Goal: Task Accomplishment & Management: Complete application form

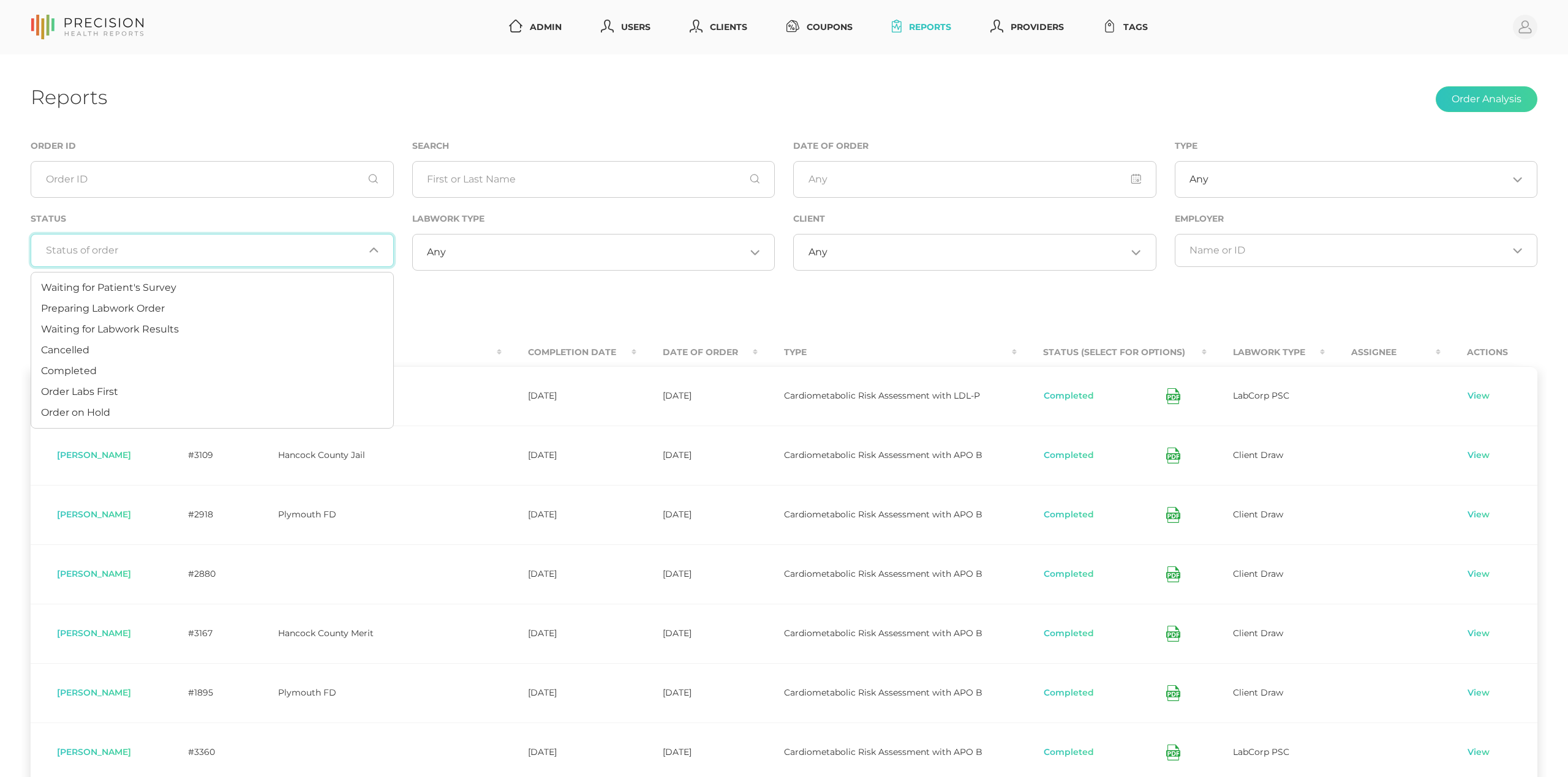
click at [314, 241] on div "Loading..." at bounding box center [212, 250] width 363 height 33
click at [250, 306] on li "Preparing Labwork Order" at bounding box center [213, 309] width 362 height 21
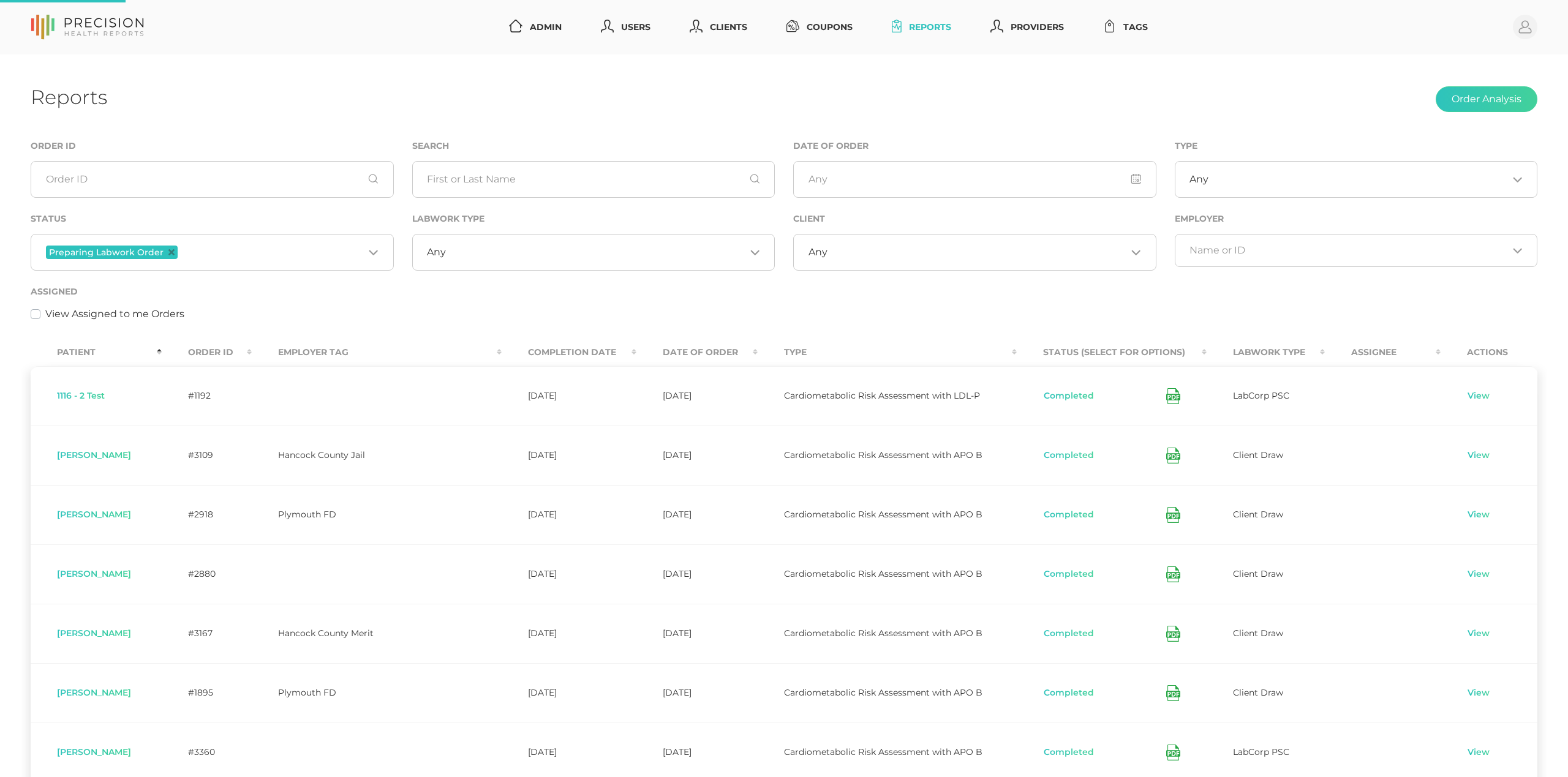
click at [270, 251] on input "Search for option" at bounding box center [272, 252] width 184 height 16
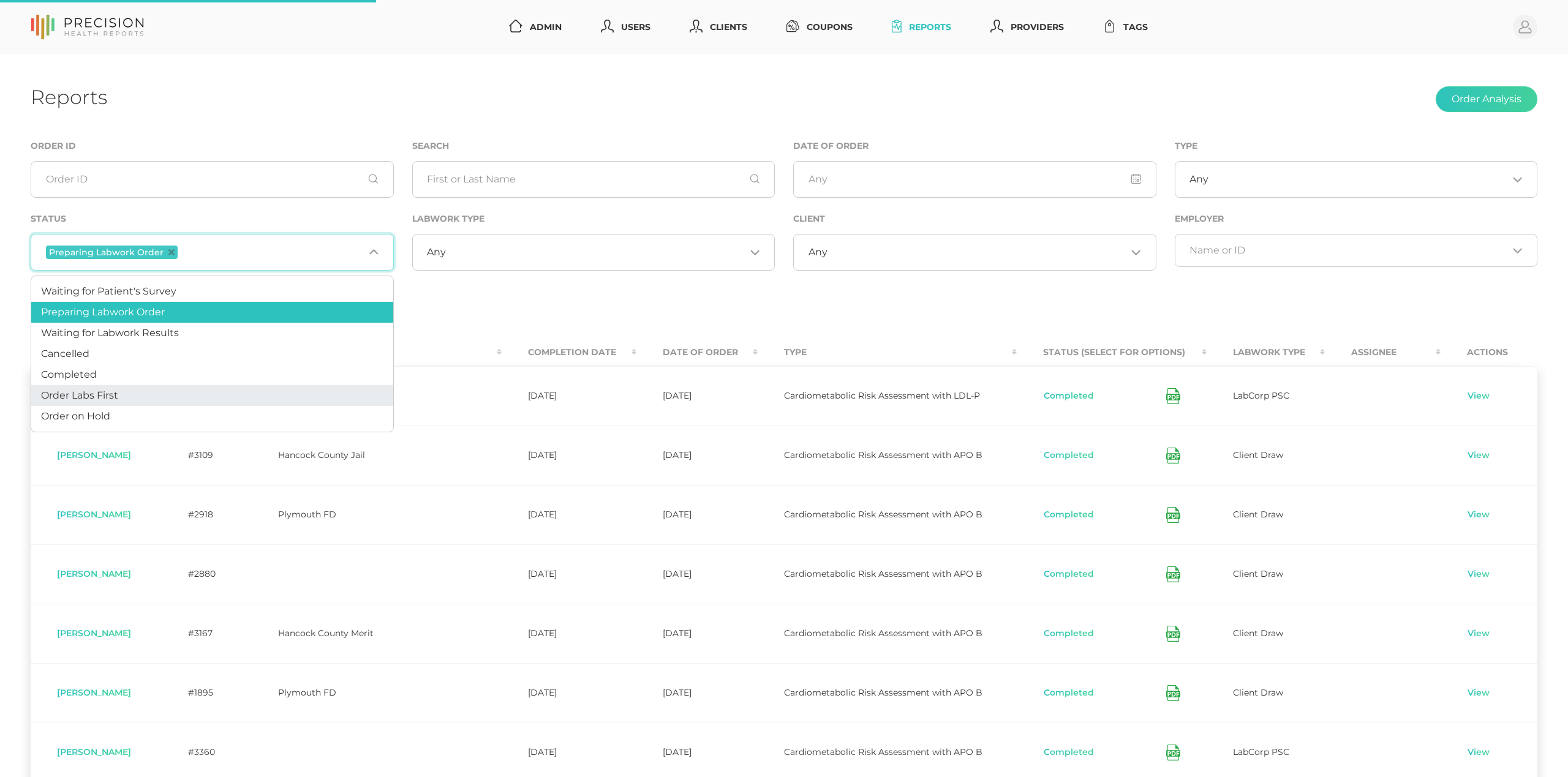
click at [196, 396] on li "Order Labs First" at bounding box center [213, 395] width 362 height 21
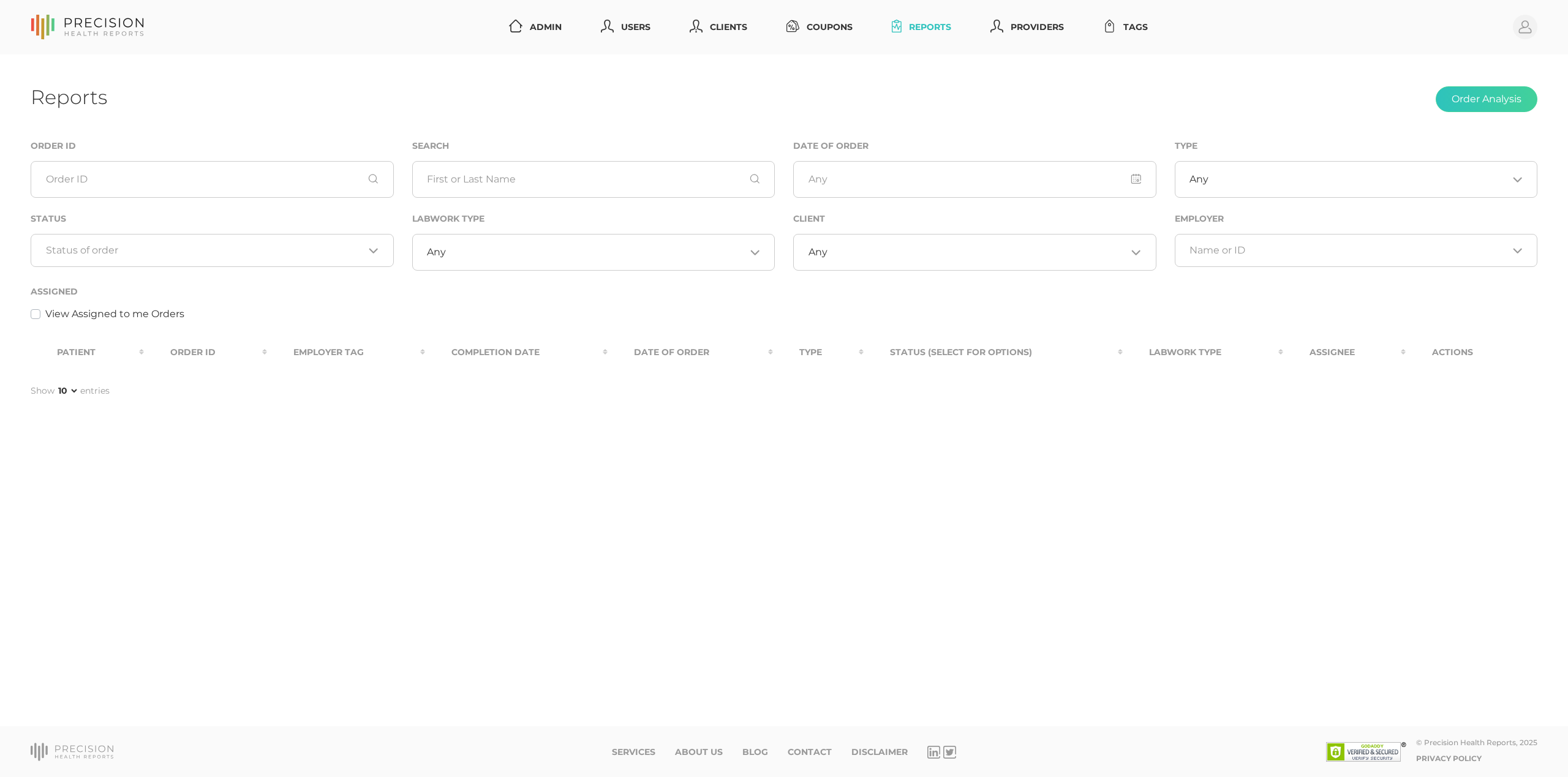
click at [246, 248] on input "Search for option" at bounding box center [205, 250] width 318 height 12
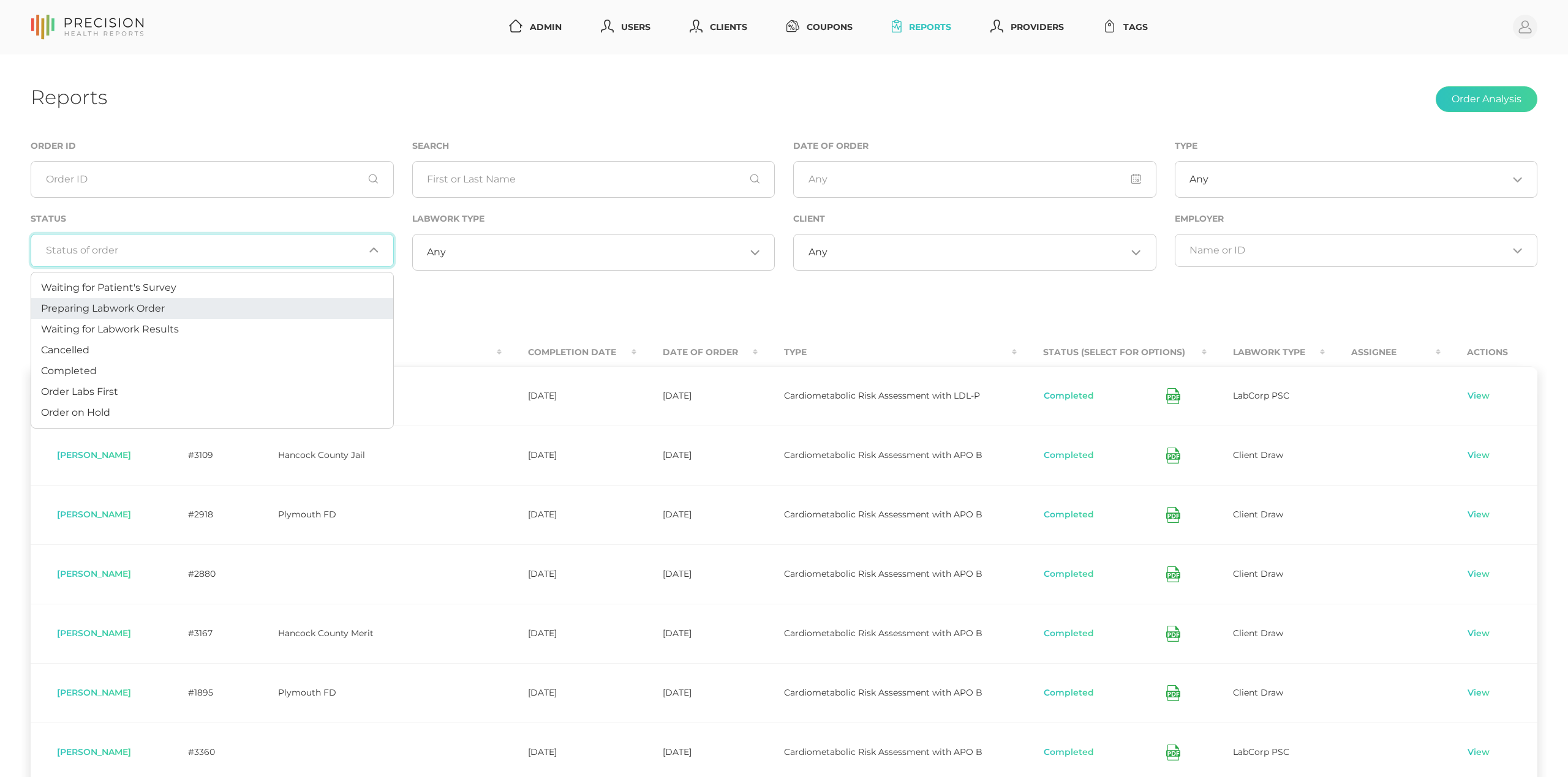
click at [186, 302] on li "Preparing Labwork Order" at bounding box center [213, 309] width 362 height 21
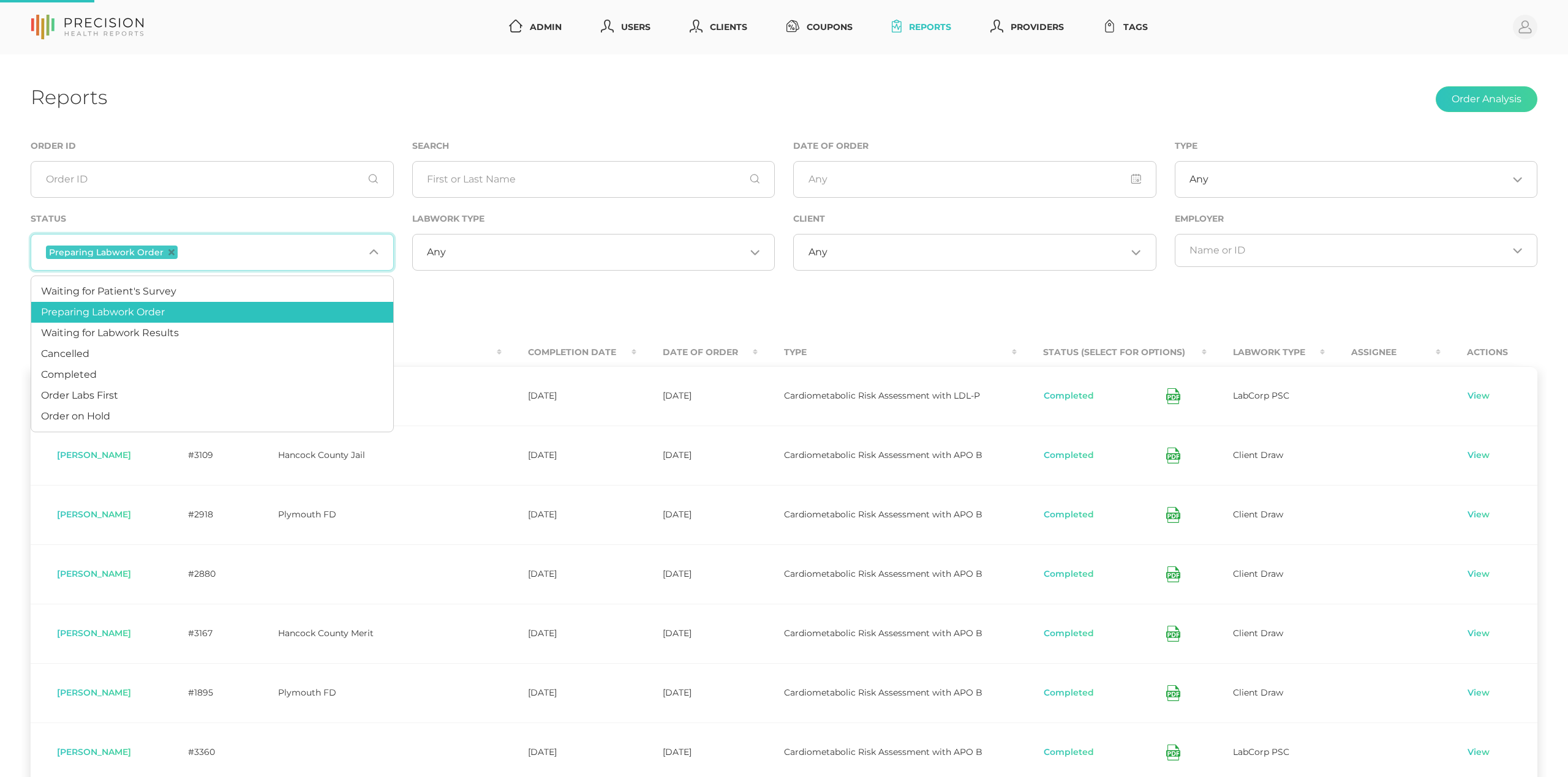
click at [220, 254] on input "Search for option" at bounding box center [272, 252] width 184 height 16
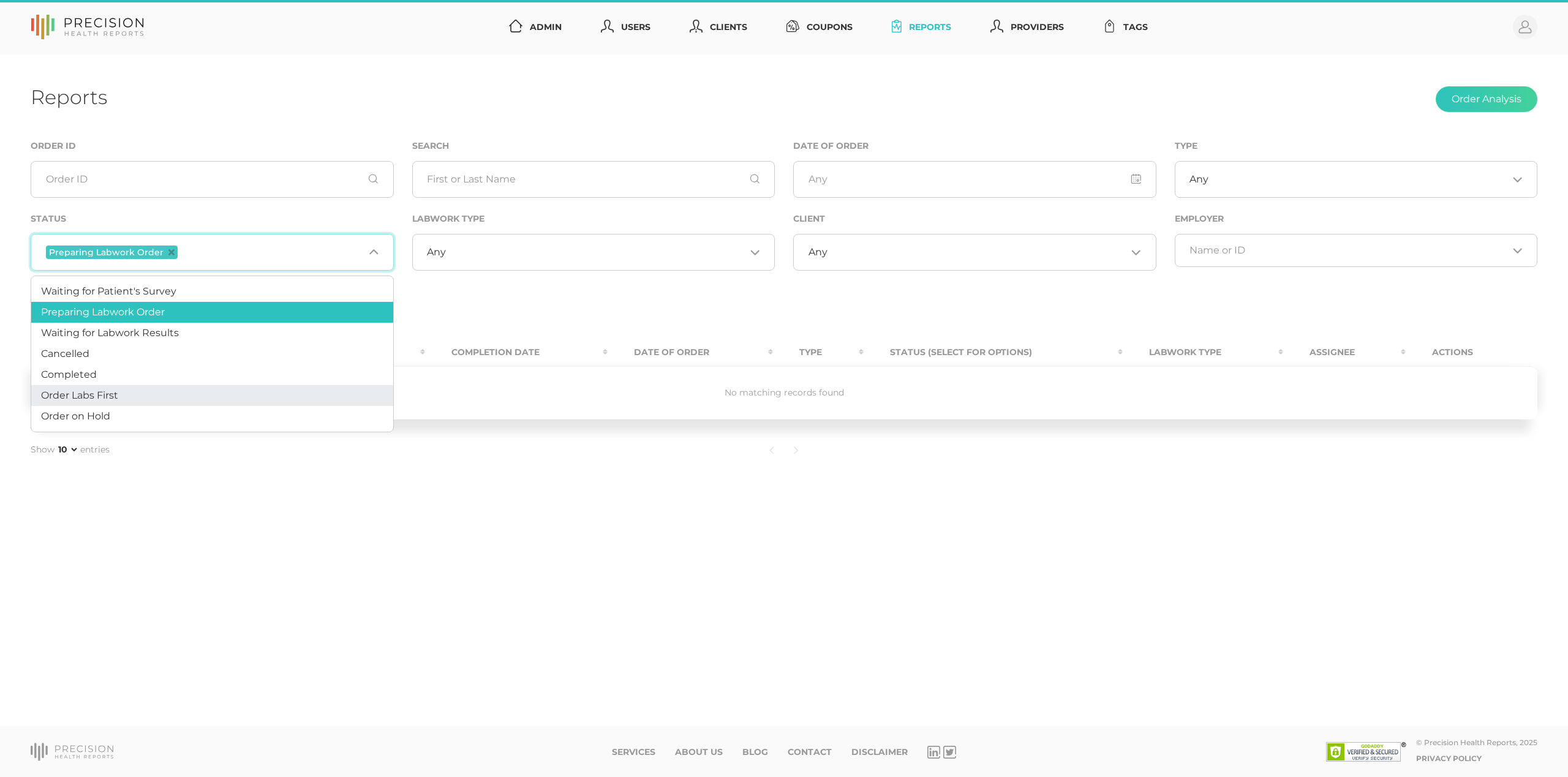
click at [121, 397] on li "Order Labs First" at bounding box center [213, 395] width 362 height 21
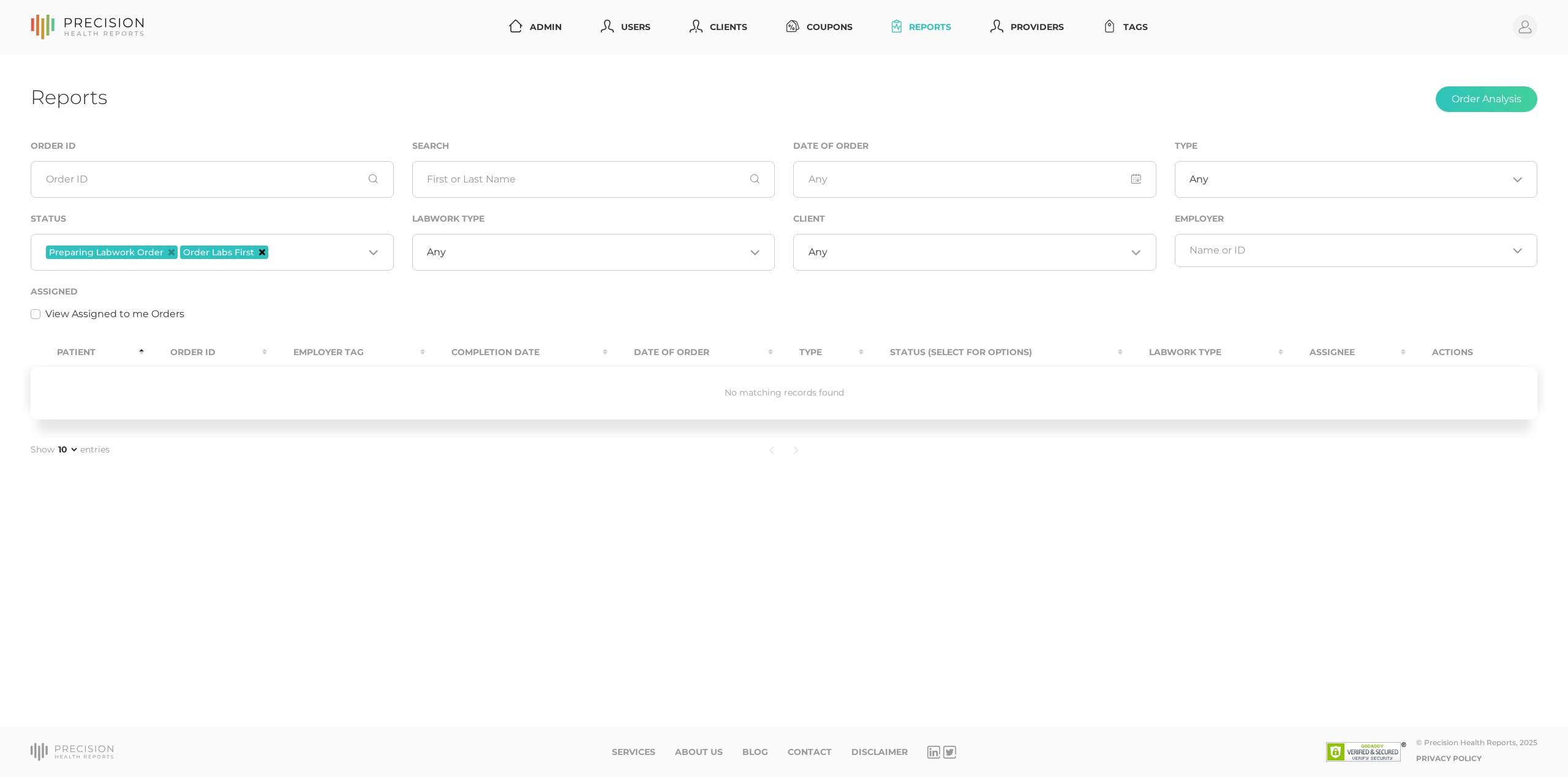
click at [259, 250] on icon "Deselect Order Labs First" at bounding box center [262, 252] width 6 height 6
click at [172, 253] on span "Preparing Labwork Order" at bounding box center [112, 252] width 132 height 14
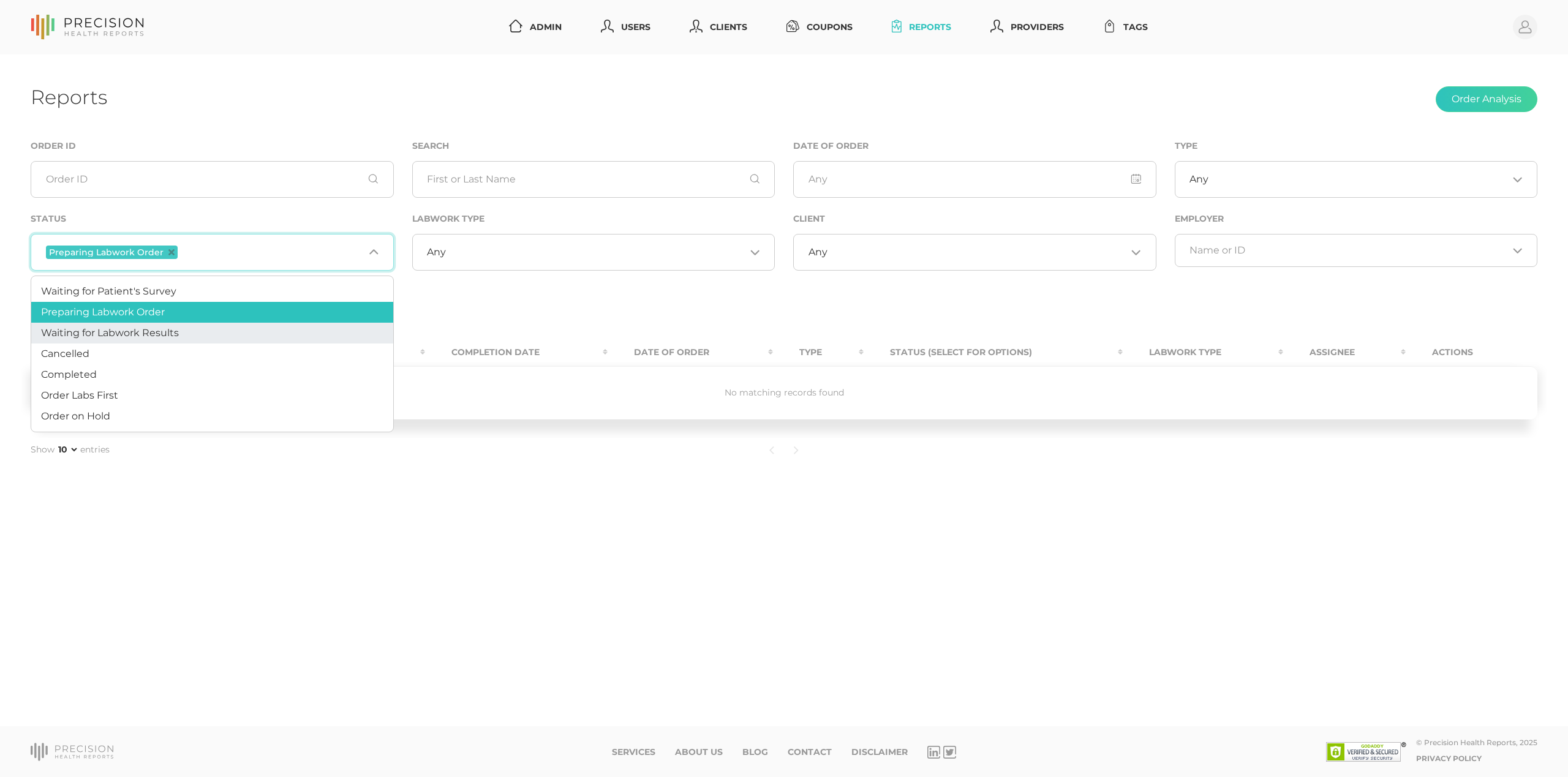
click at [145, 332] on span "Waiting for Labwork Results" at bounding box center [110, 333] width 138 height 12
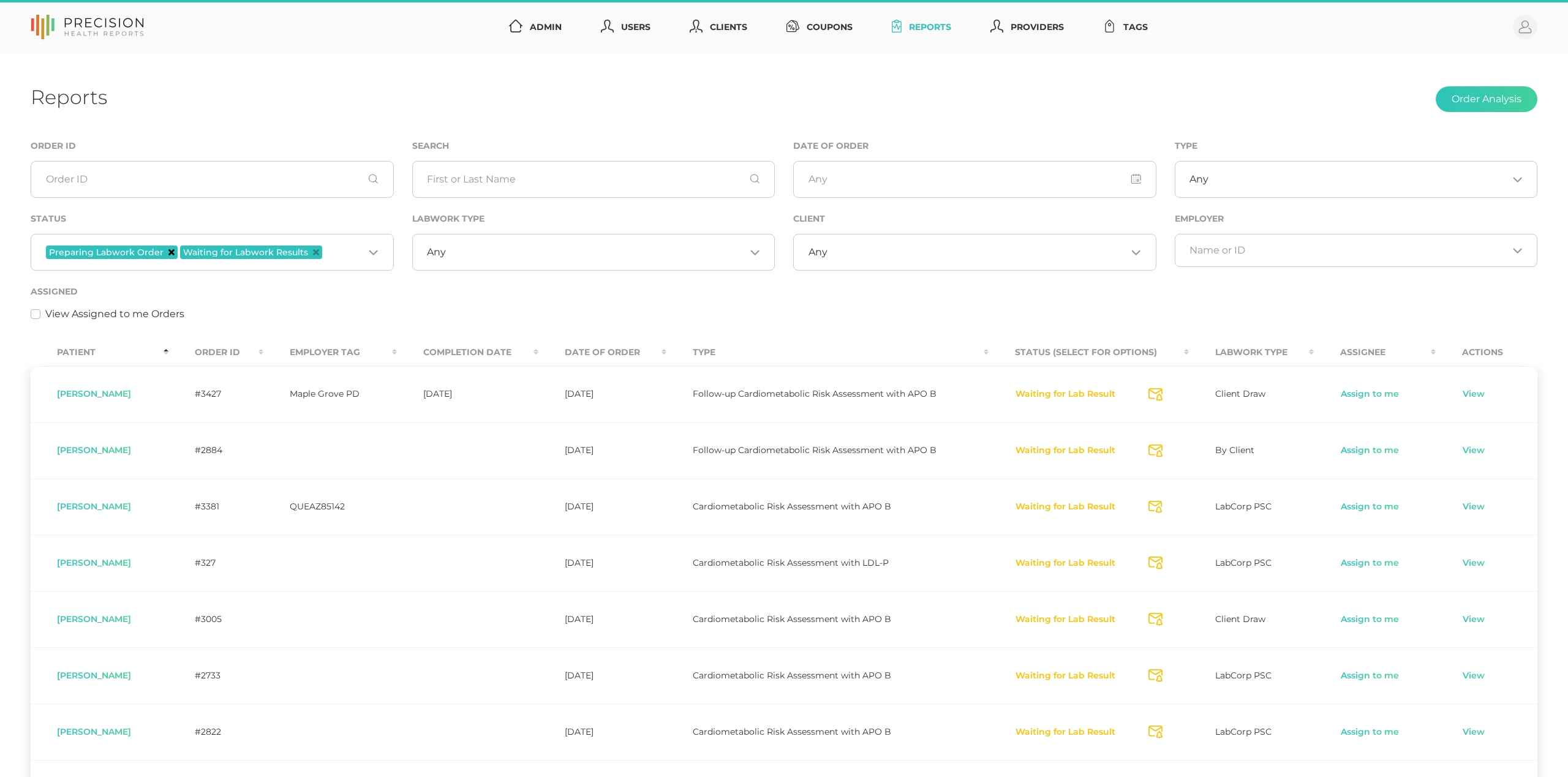
click at [168, 251] on icon "Deselect Preparing Labwork Order" at bounding box center [171, 252] width 6 height 6
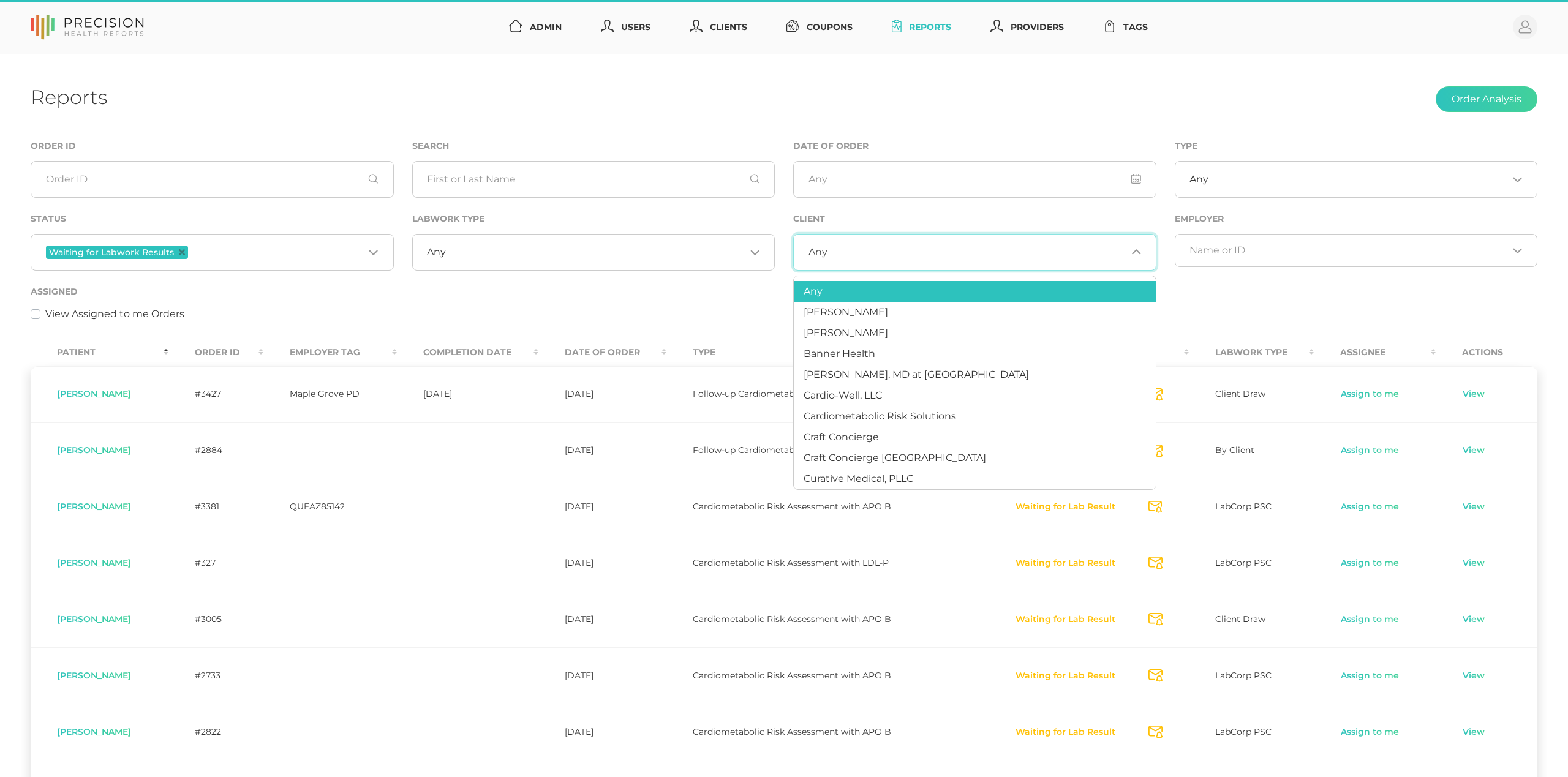
click at [895, 248] on input "Search for option" at bounding box center [977, 252] width 299 height 12
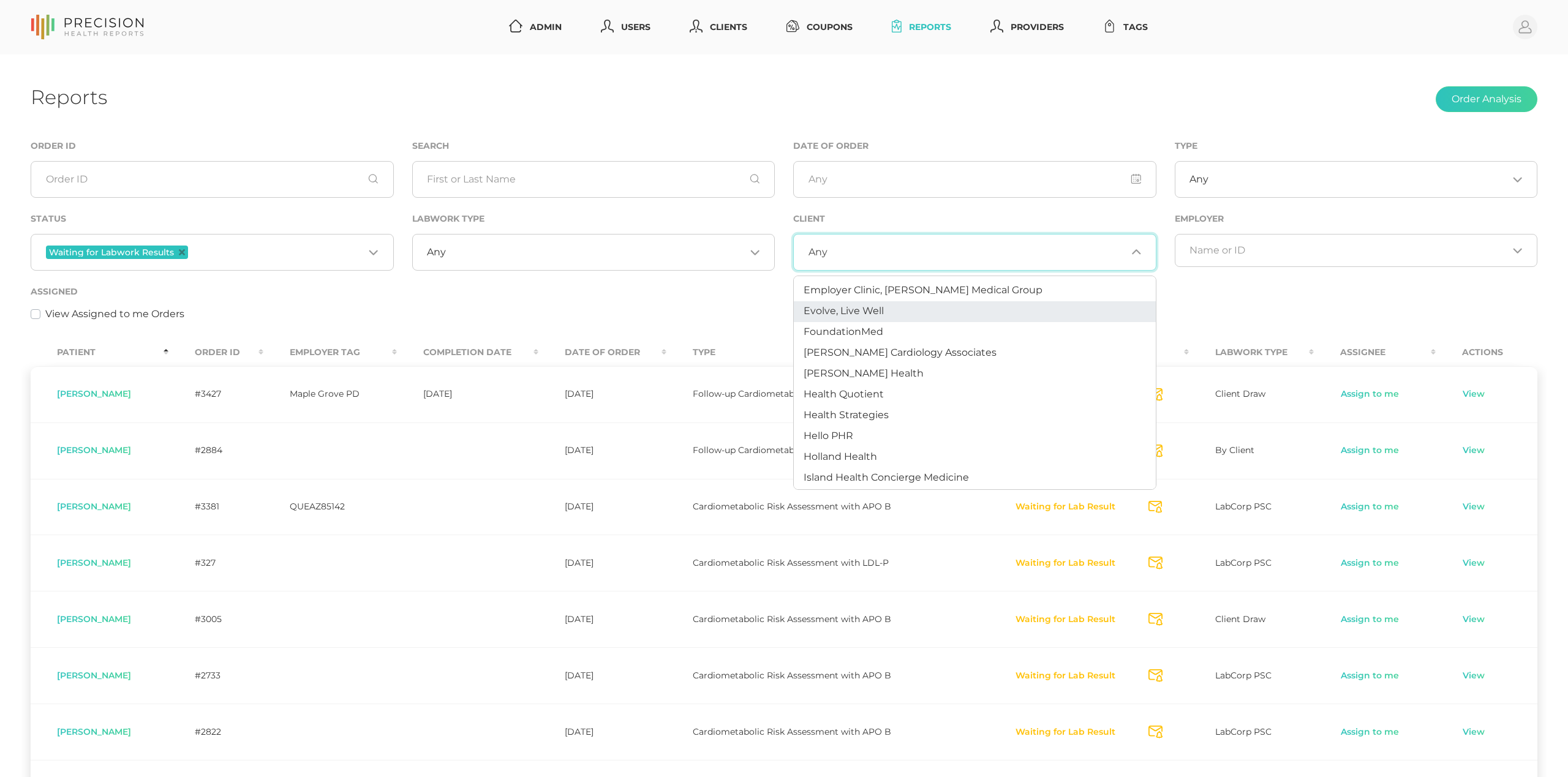
scroll to position [319, 0]
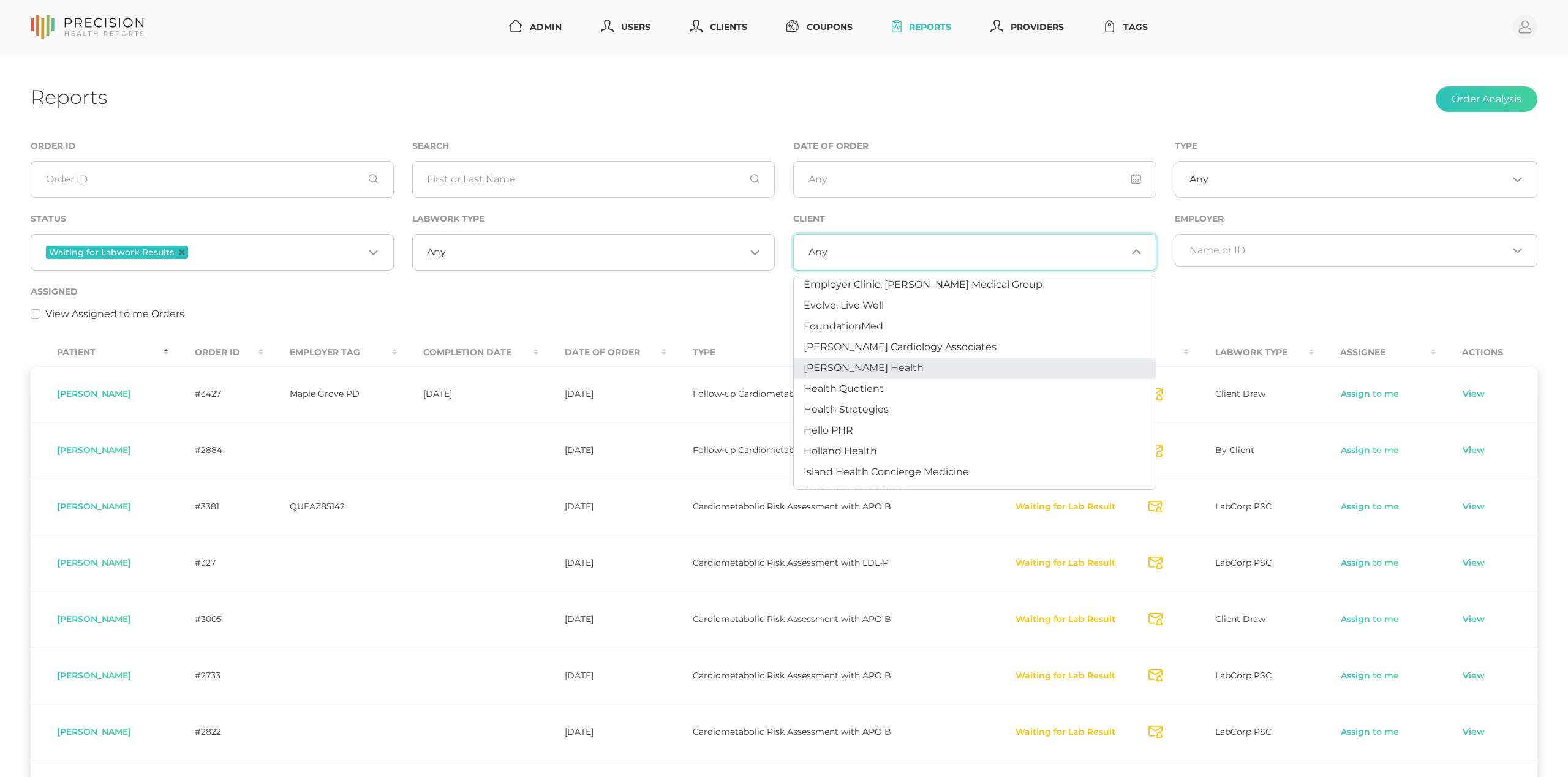
click at [834, 366] on span "[PERSON_NAME] Health" at bounding box center [863, 368] width 120 height 12
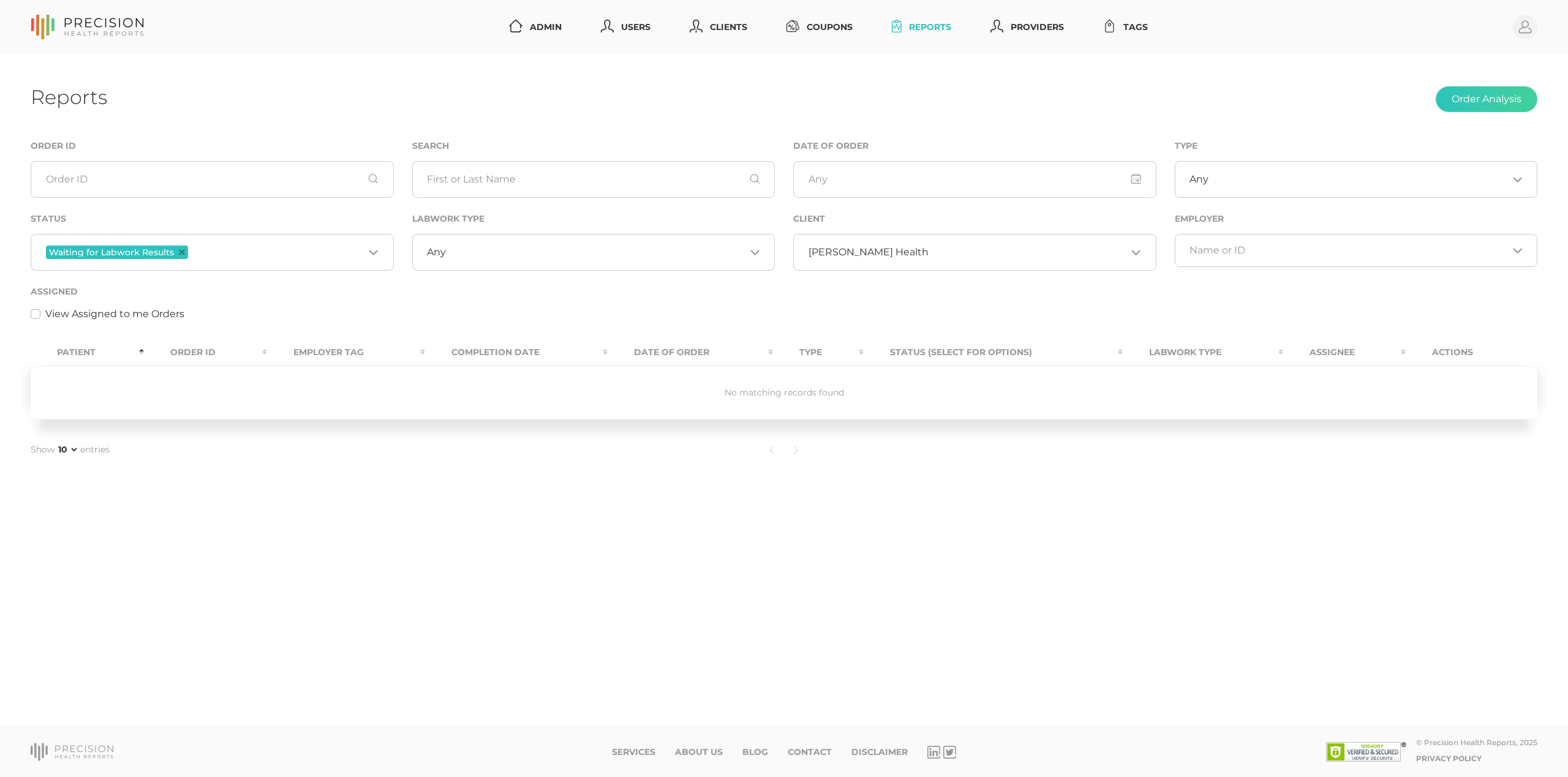
click at [928, 254] on input "Search for option" at bounding box center [1027, 252] width 198 height 12
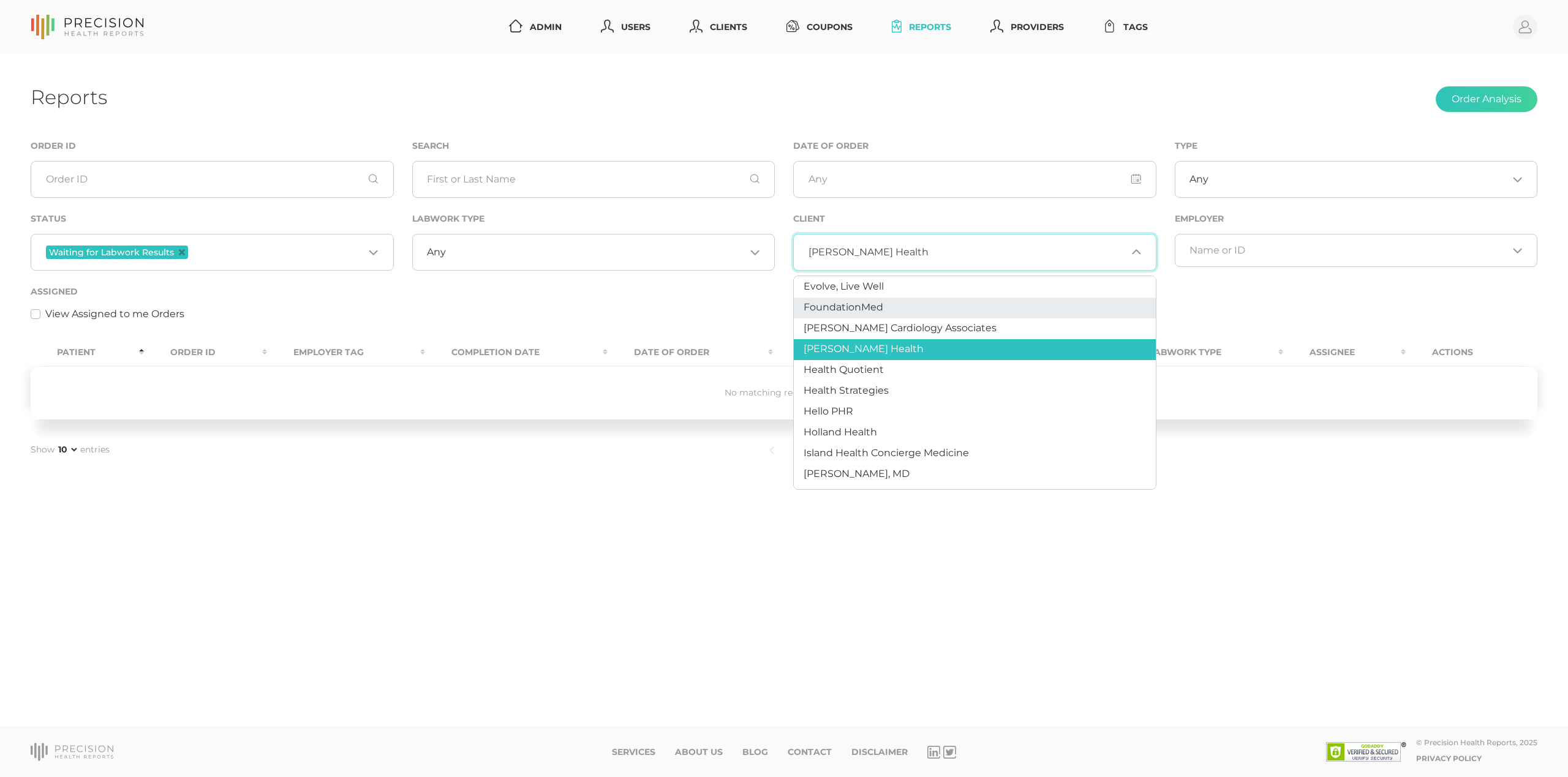
scroll to position [340, 0]
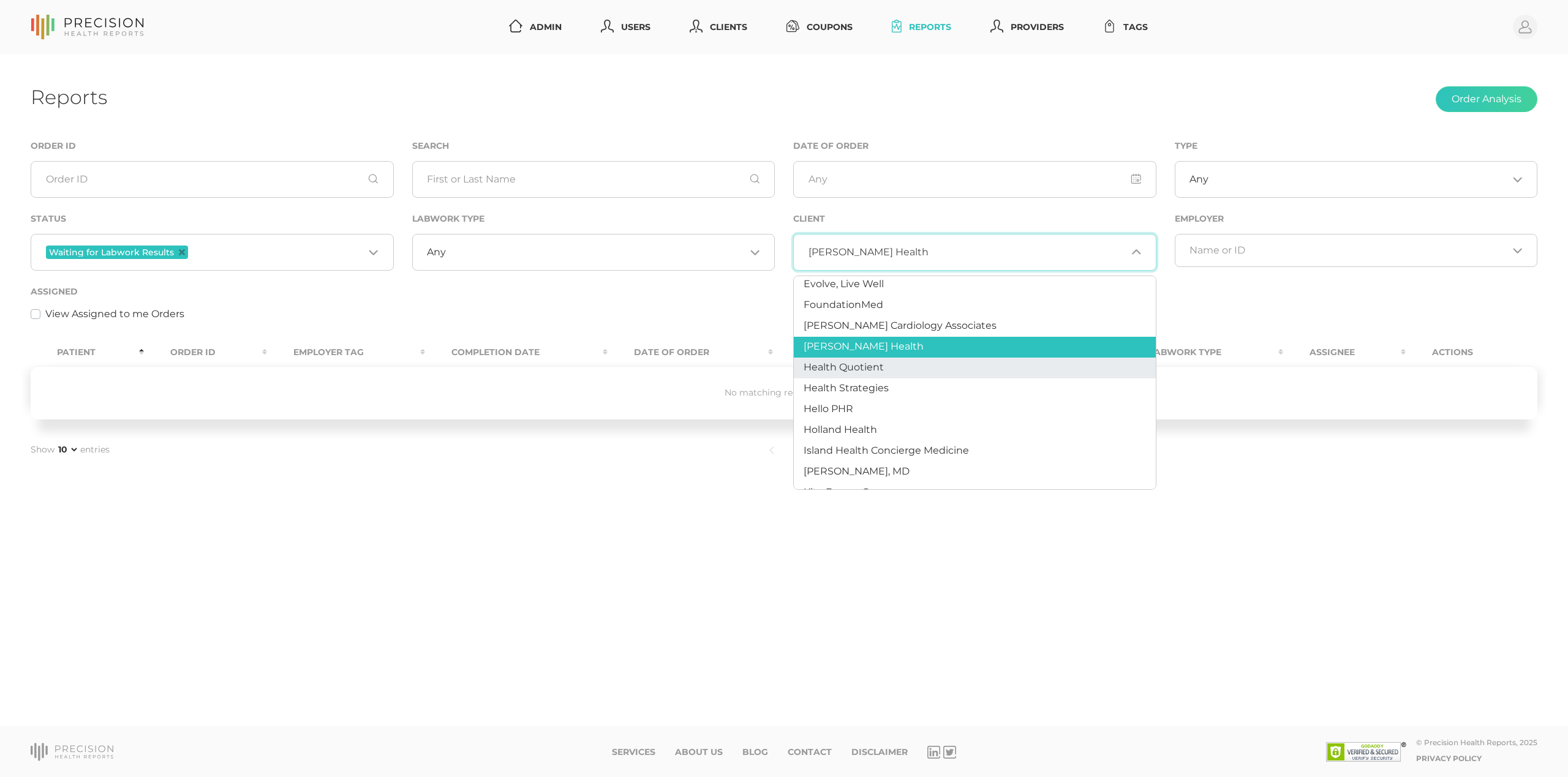
click at [863, 366] on span "Health Quotient" at bounding box center [843, 367] width 80 height 12
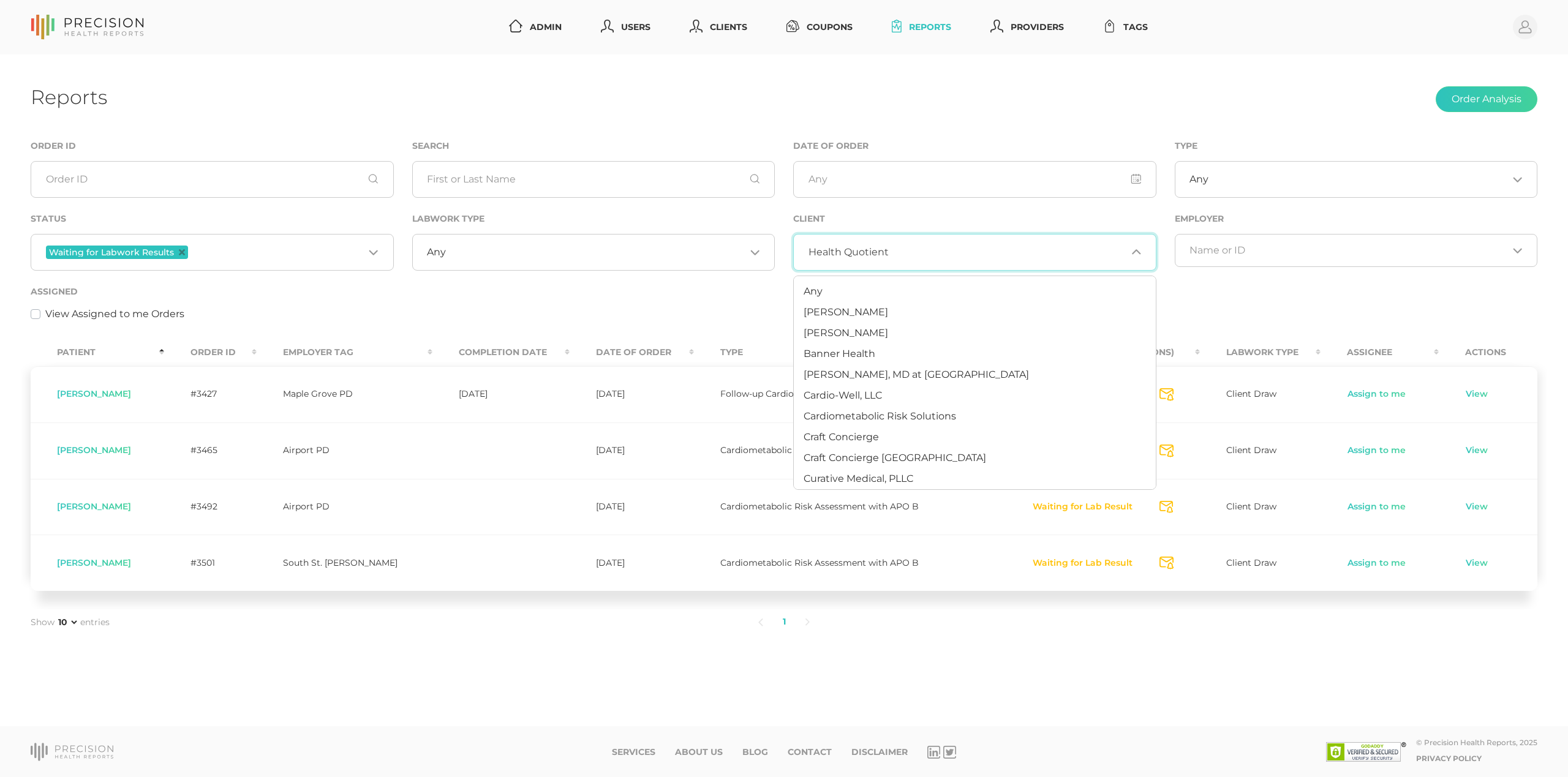
scroll to position [225, 0]
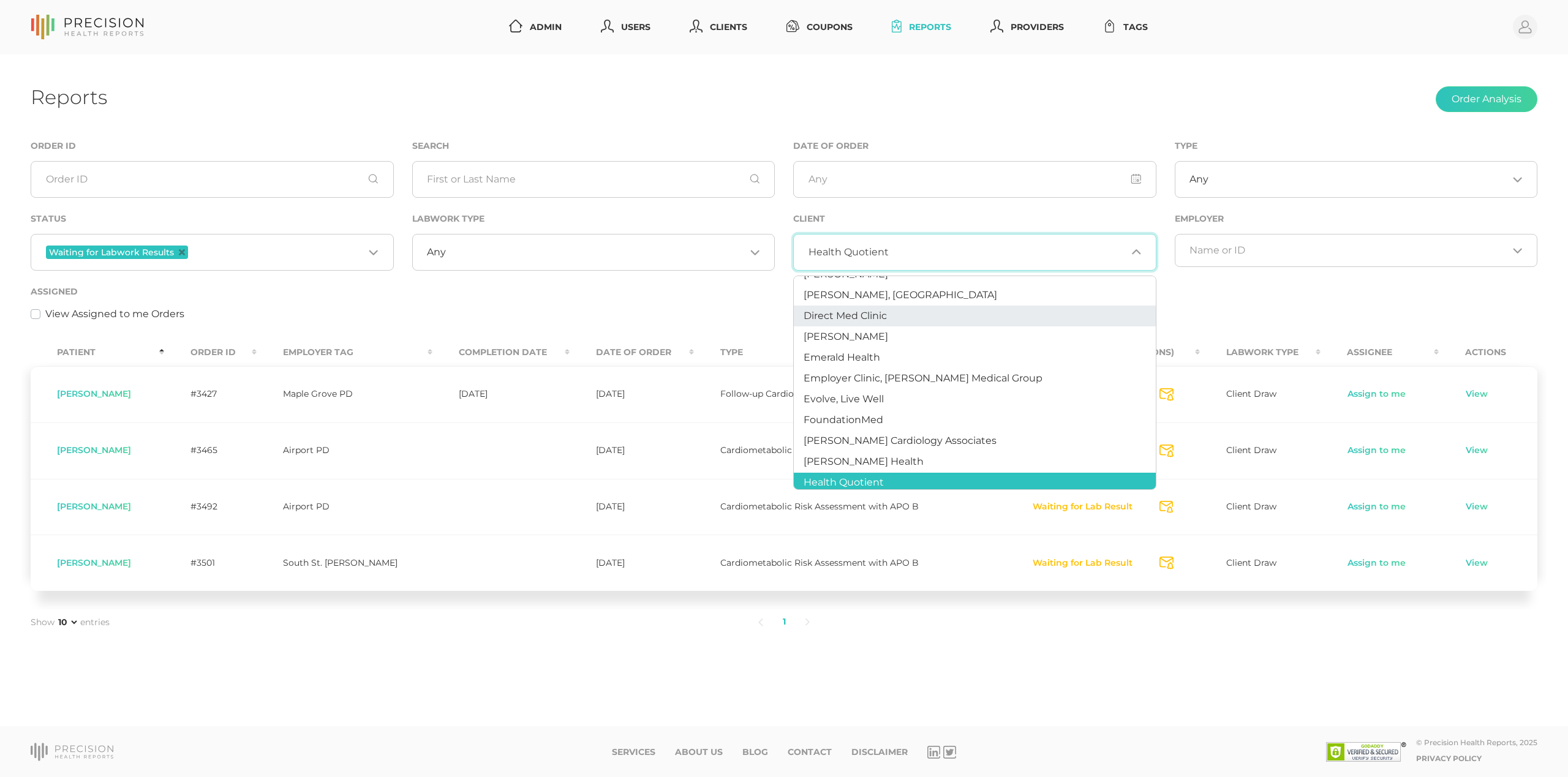
click at [733, 287] on div "Assigned View Assigned to me Orders" at bounding box center [784, 302] width 1507 height 37
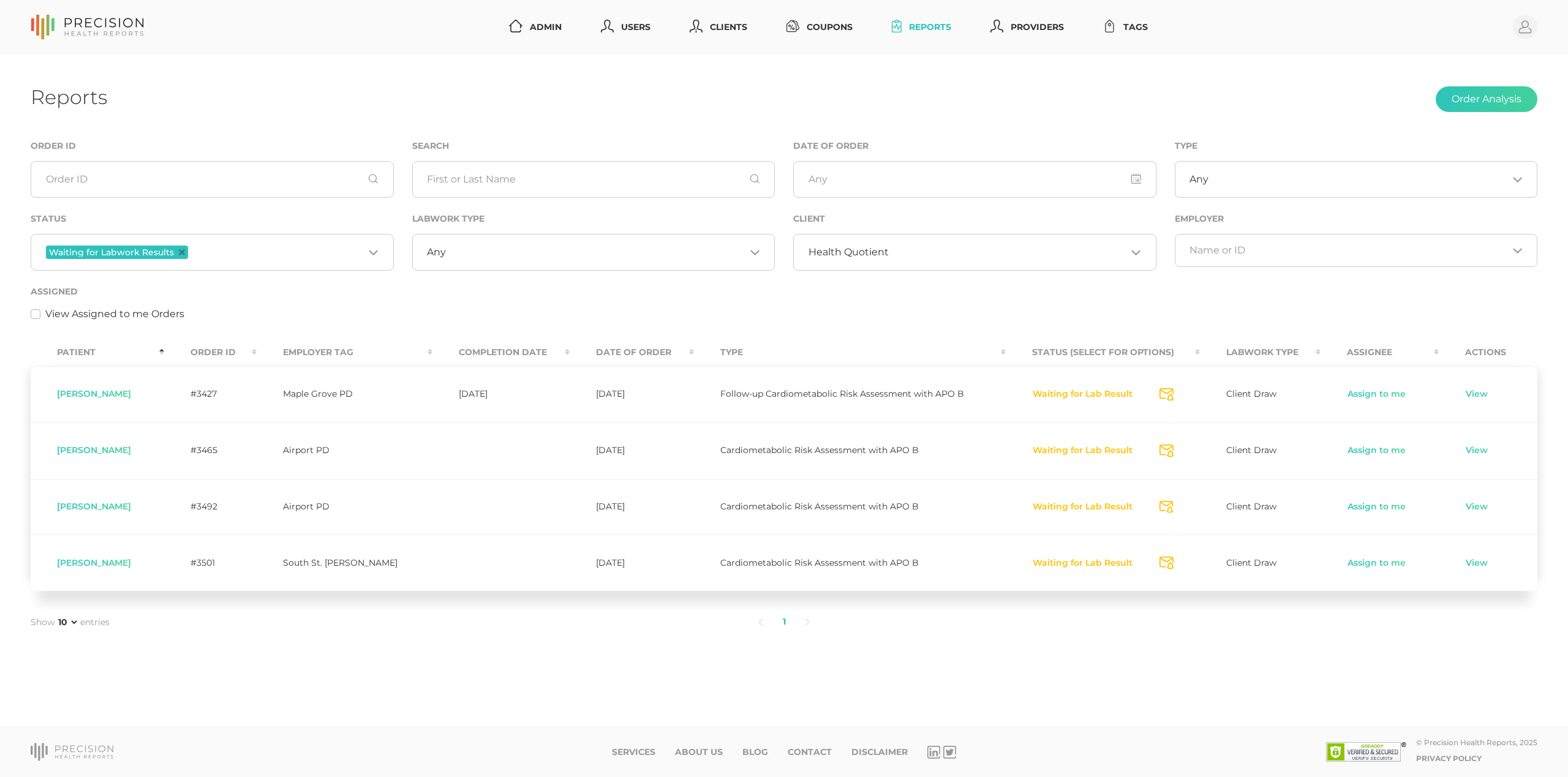
click at [110, 453] on span "[PERSON_NAME]" at bounding box center [94, 450] width 74 height 11
copy span "[PERSON_NAME]"
click at [1366, 449] on link "Assign to me" at bounding box center [1377, 451] width 60 height 12
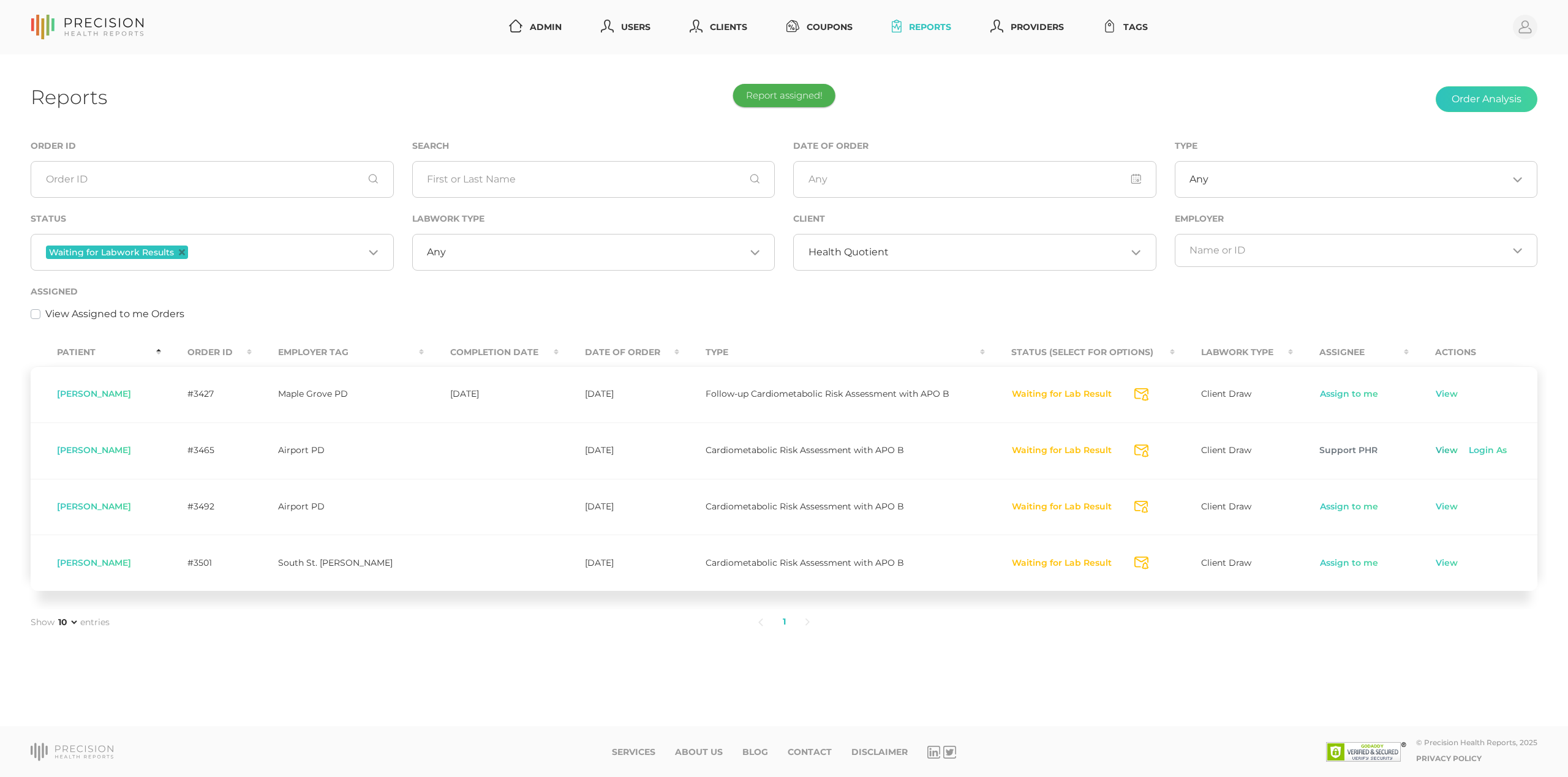
click at [1435, 451] on link "View" at bounding box center [1447, 451] width 23 height 12
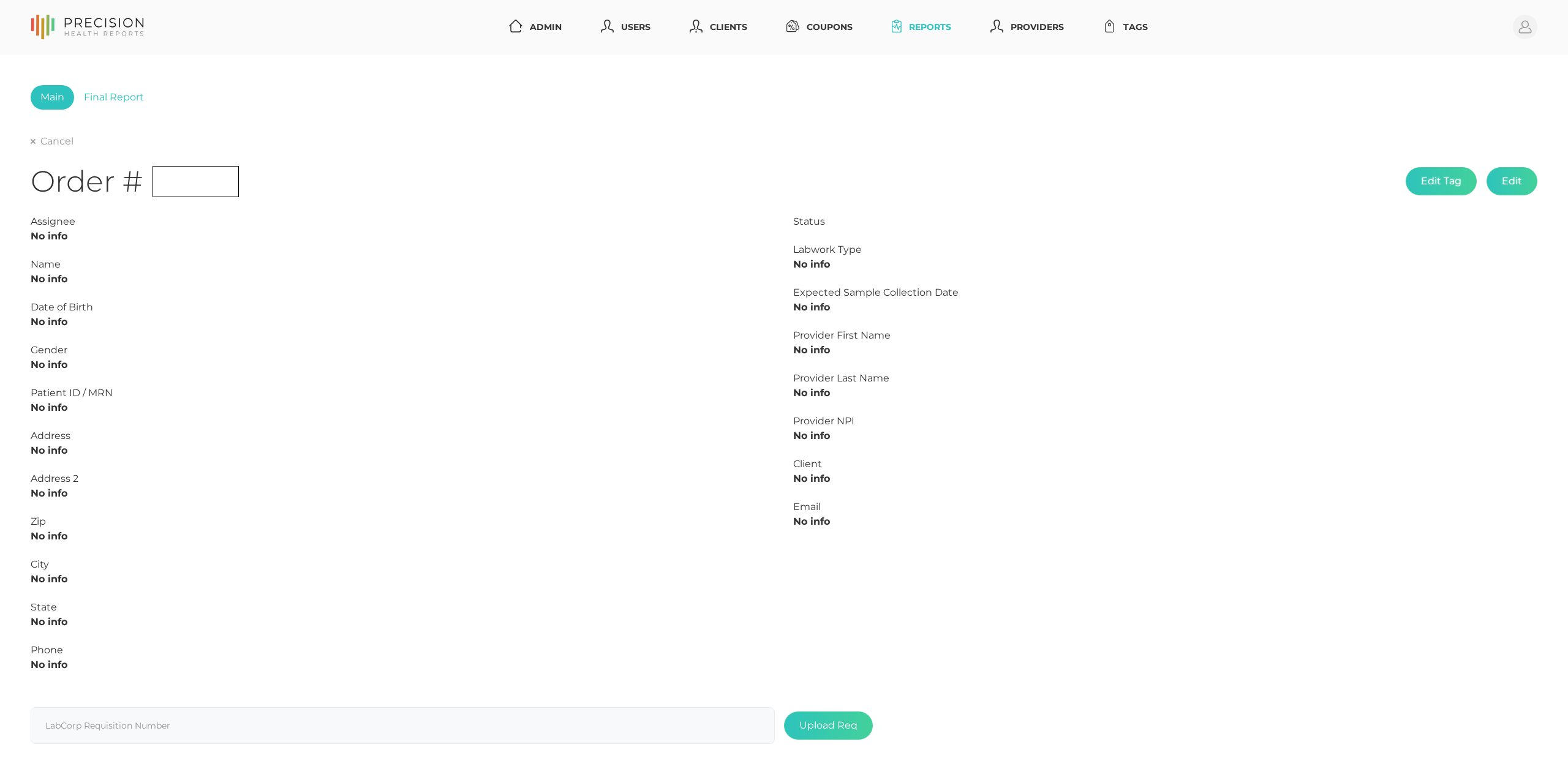
type input "L2505360582"
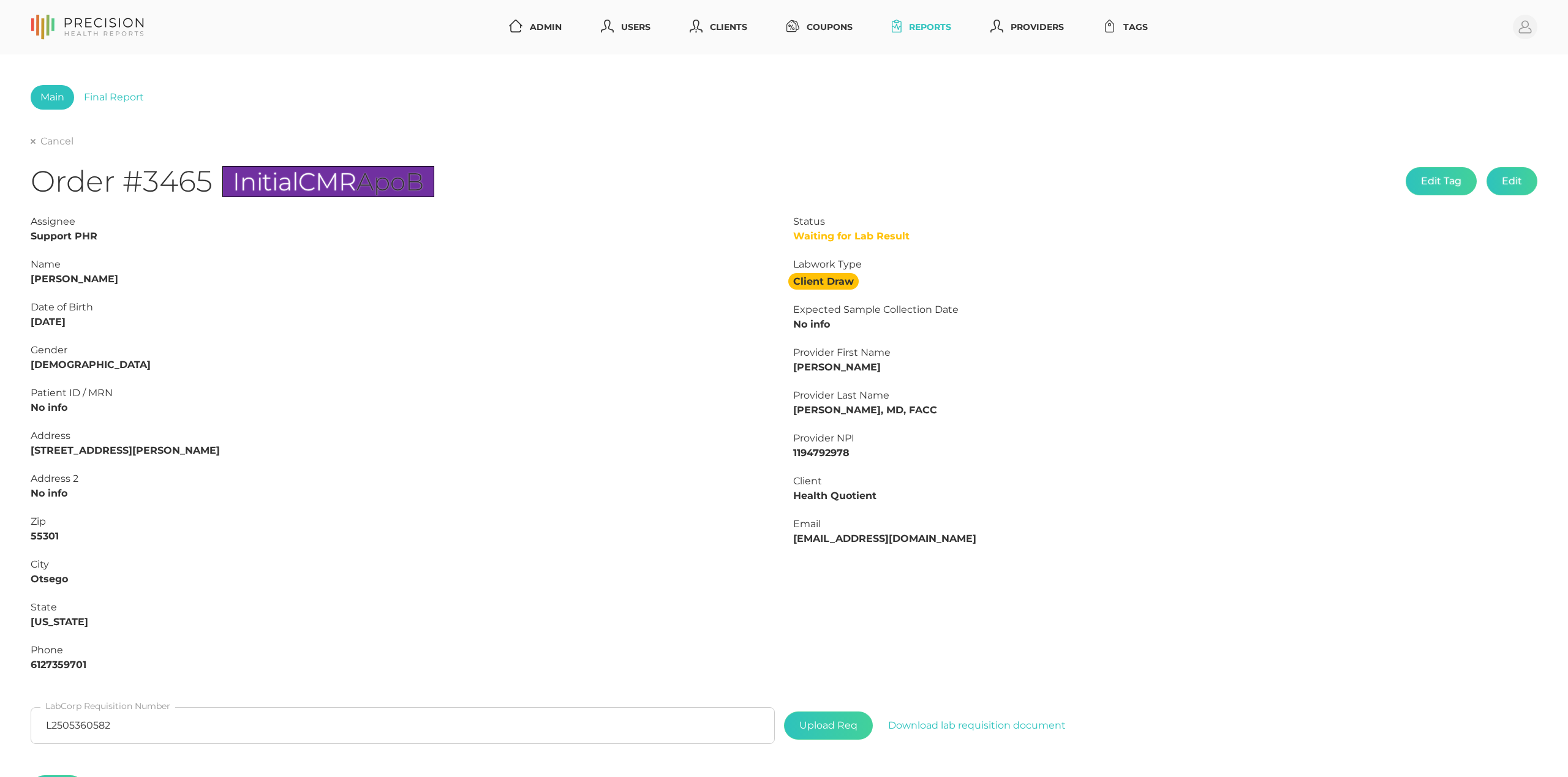
click at [117, 83] on div "Main Final Report Cancel Order #3465 Initial CMR ApoB Edit Tag Edit Status Wait…" at bounding box center [784, 456] width 1568 height 804
click at [118, 88] on link "Final Report" at bounding box center [114, 97] width 80 height 25
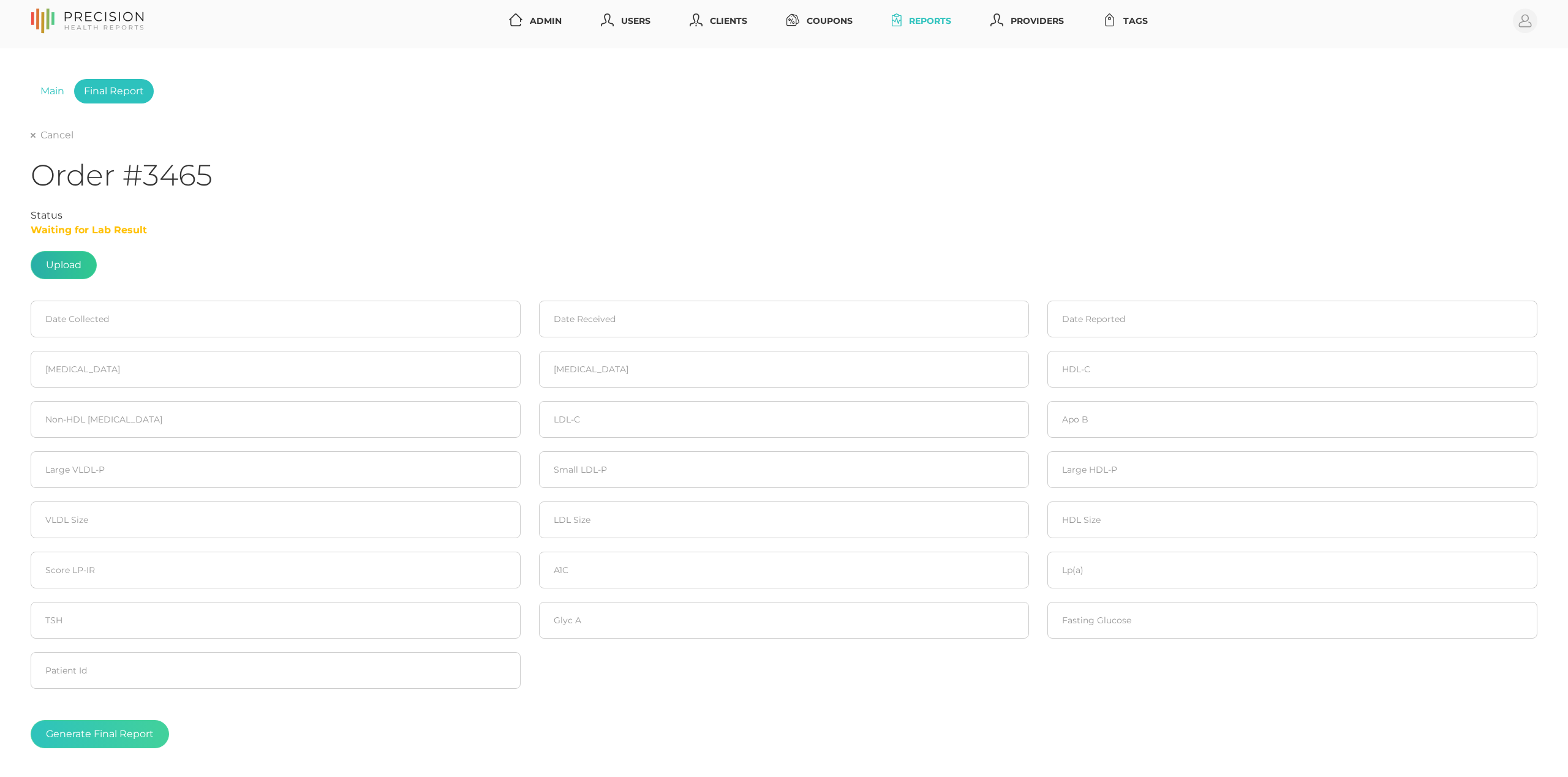
click at [53, 256] on label at bounding box center [64, 265] width 65 height 27
click at [82, 265] on input "file" at bounding box center [82, 265] width 1 height 1
type input "C:\fakepath\1ac9b820-ab26-4dcc-8aa0-8e094f7c20a5.pdf"
click at [199, 326] on input at bounding box center [276, 320] width 490 height 37
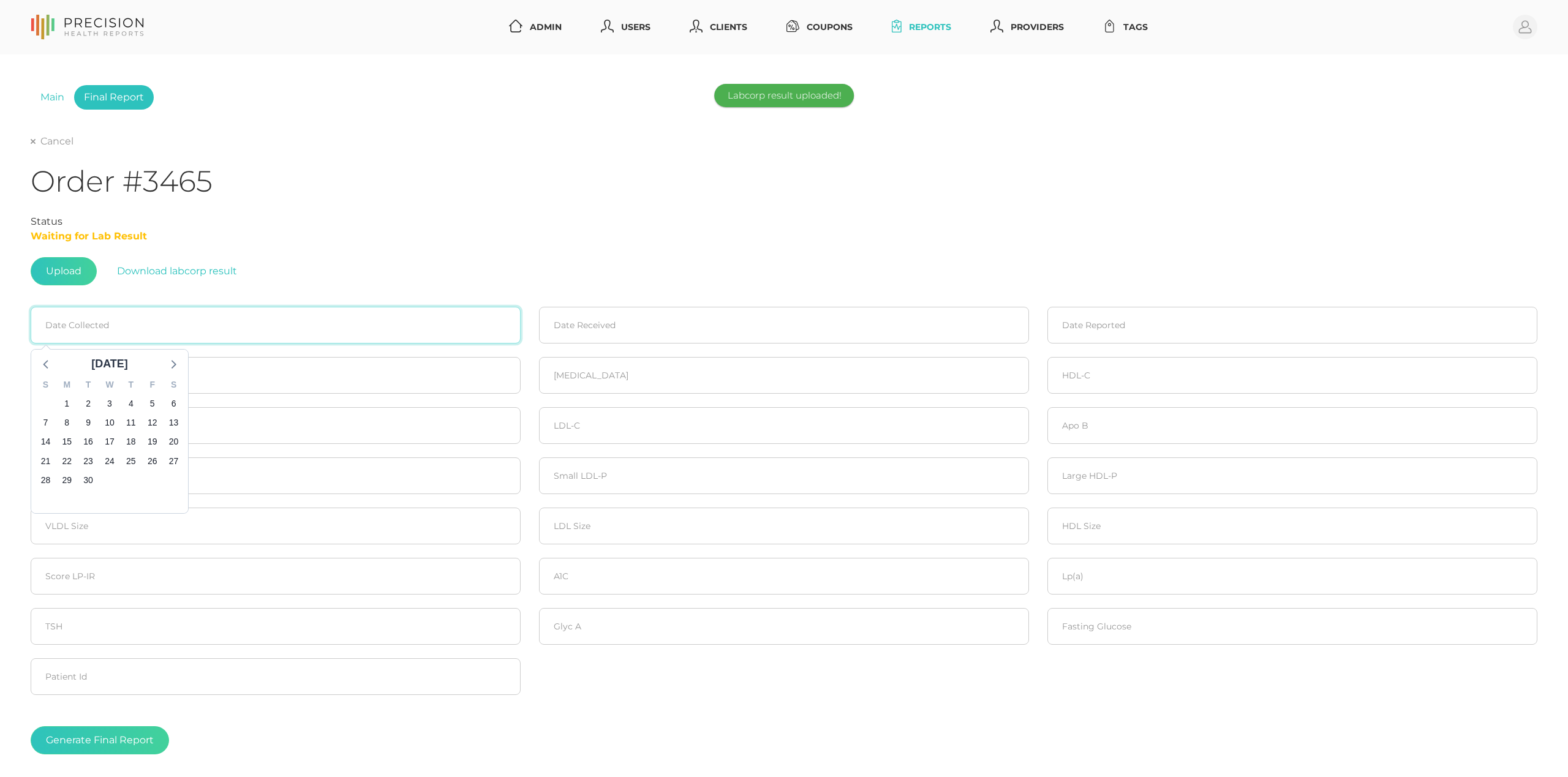
scroll to position [0, 0]
click at [45, 362] on icon at bounding box center [45, 364] width 5 height 8
click at [86, 478] on span "26" at bounding box center [88, 479] width 17 height 17
type input "[DATE]"
drag, startPoint x: 615, startPoint y: 346, endPoint x: 615, endPoint y: 336, distance: 10.0
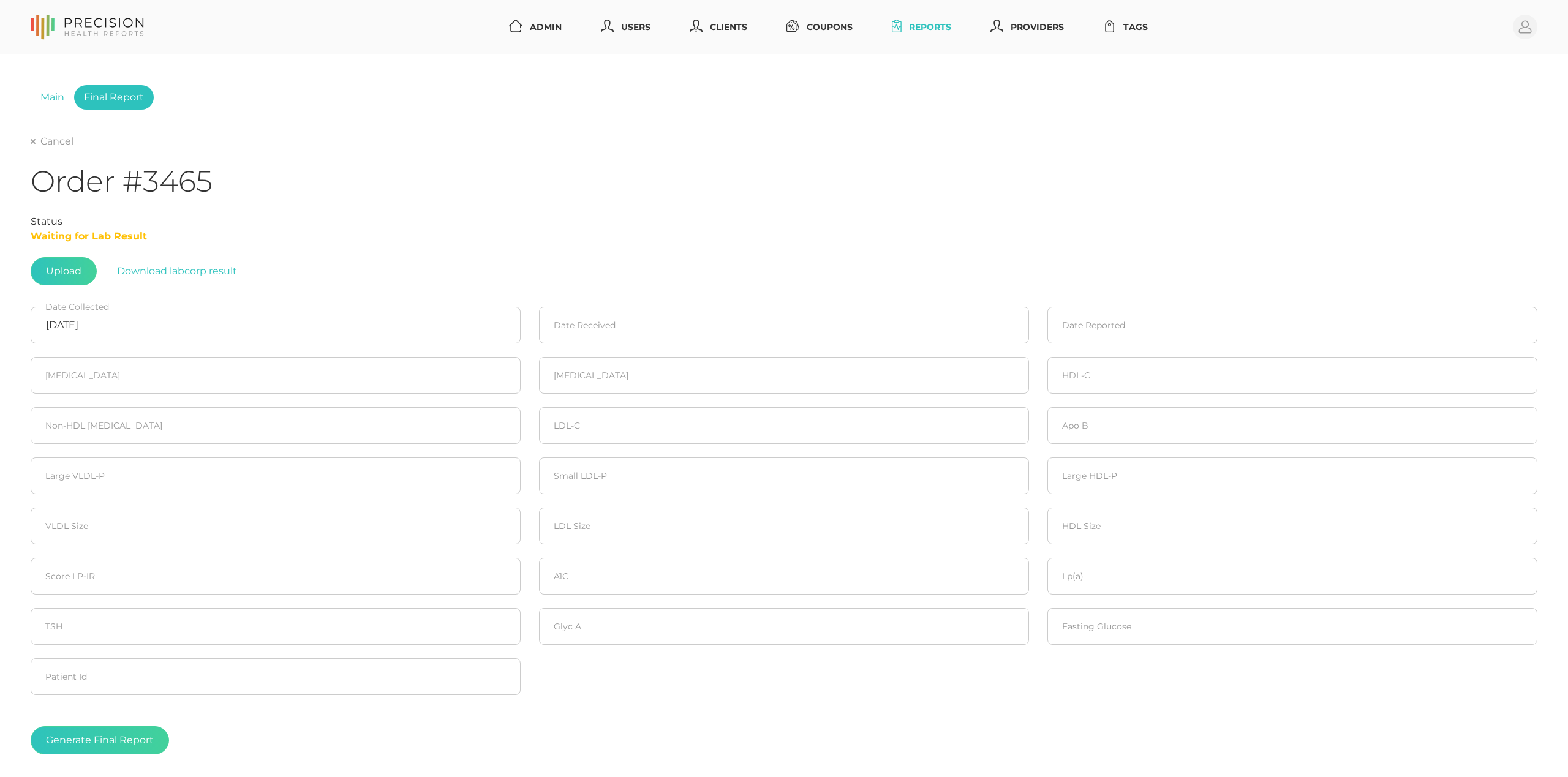
click at [615, 345] on fieldset "Date Received" at bounding box center [784, 324] width 508 height 50
click at [615, 331] on input at bounding box center [784, 325] width 490 height 37
click at [551, 363] on icon at bounding box center [554, 363] width 16 height 16
click at [613, 475] on span "27" at bounding box center [618, 479] width 17 height 17
type input "[DATE]"
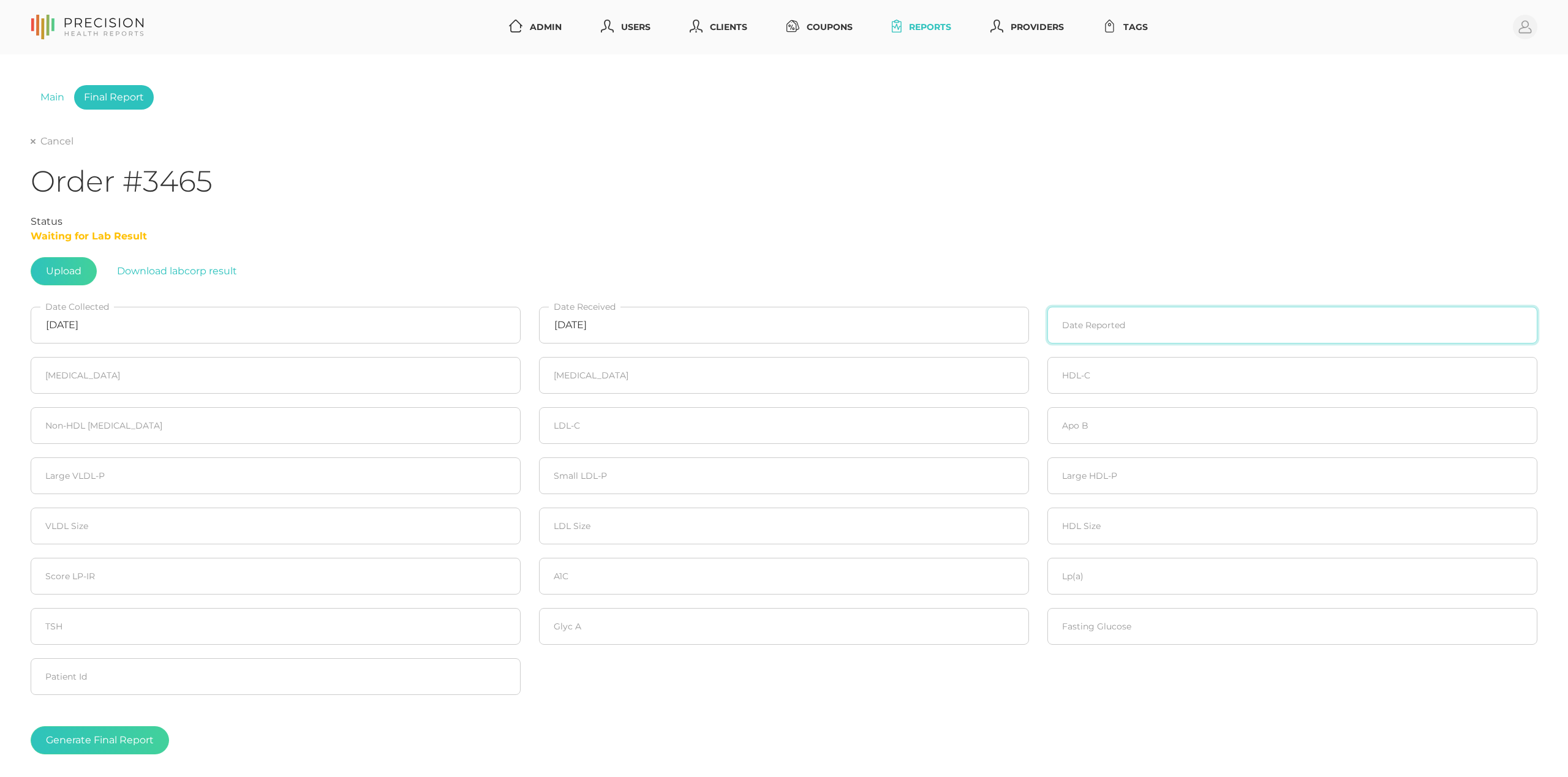
click at [1172, 314] on input at bounding box center [1292, 325] width 490 height 37
click at [1064, 363] on icon at bounding box center [1063, 363] width 16 height 16
click at [1189, 476] on span "30" at bounding box center [1191, 479] width 17 height 17
type input "[DATE]"
click at [294, 385] on input "number" at bounding box center [276, 375] width 490 height 37
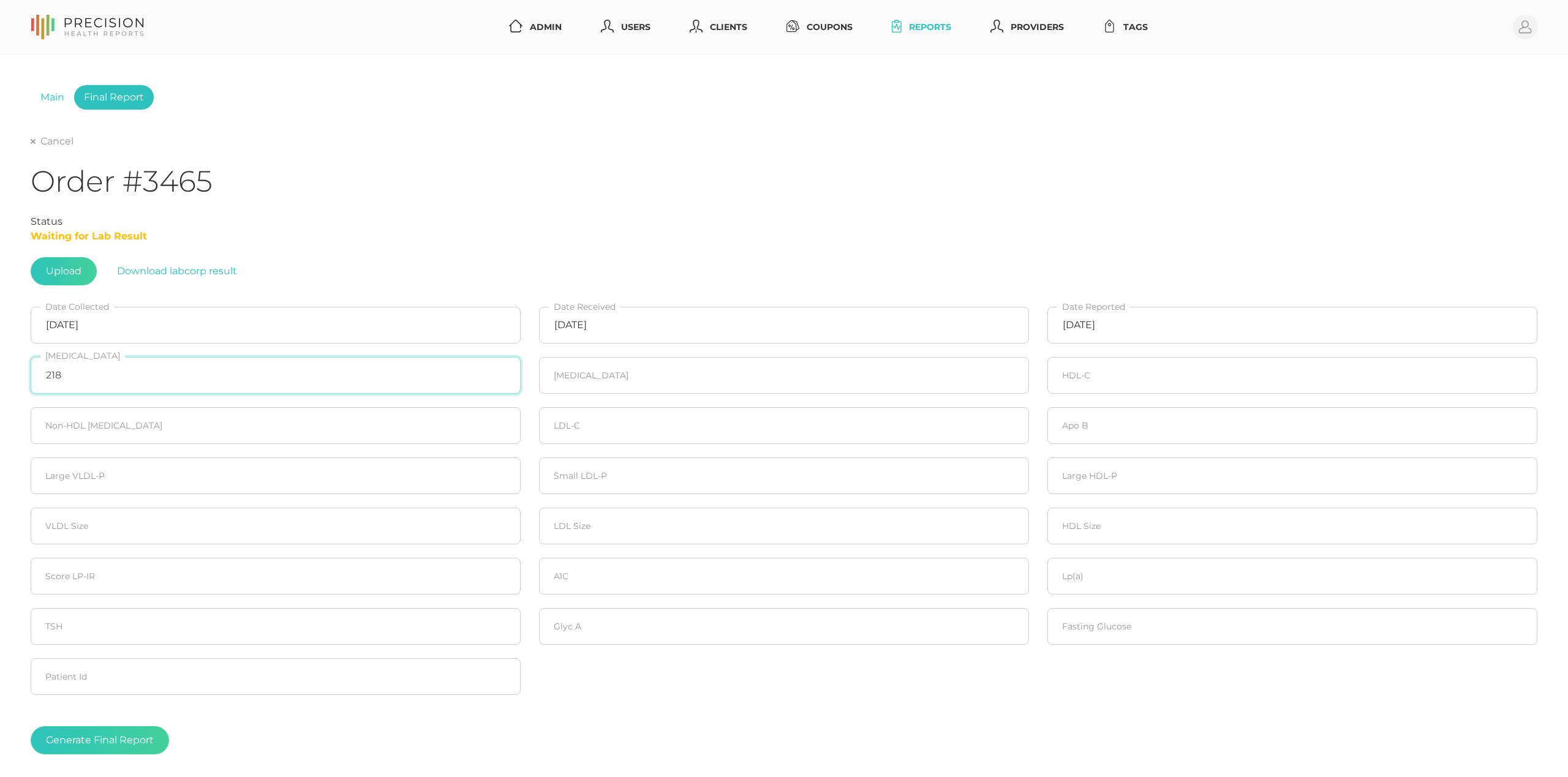
type input "218"
type input "144"
type input "45"
type input "173"
type input "147"
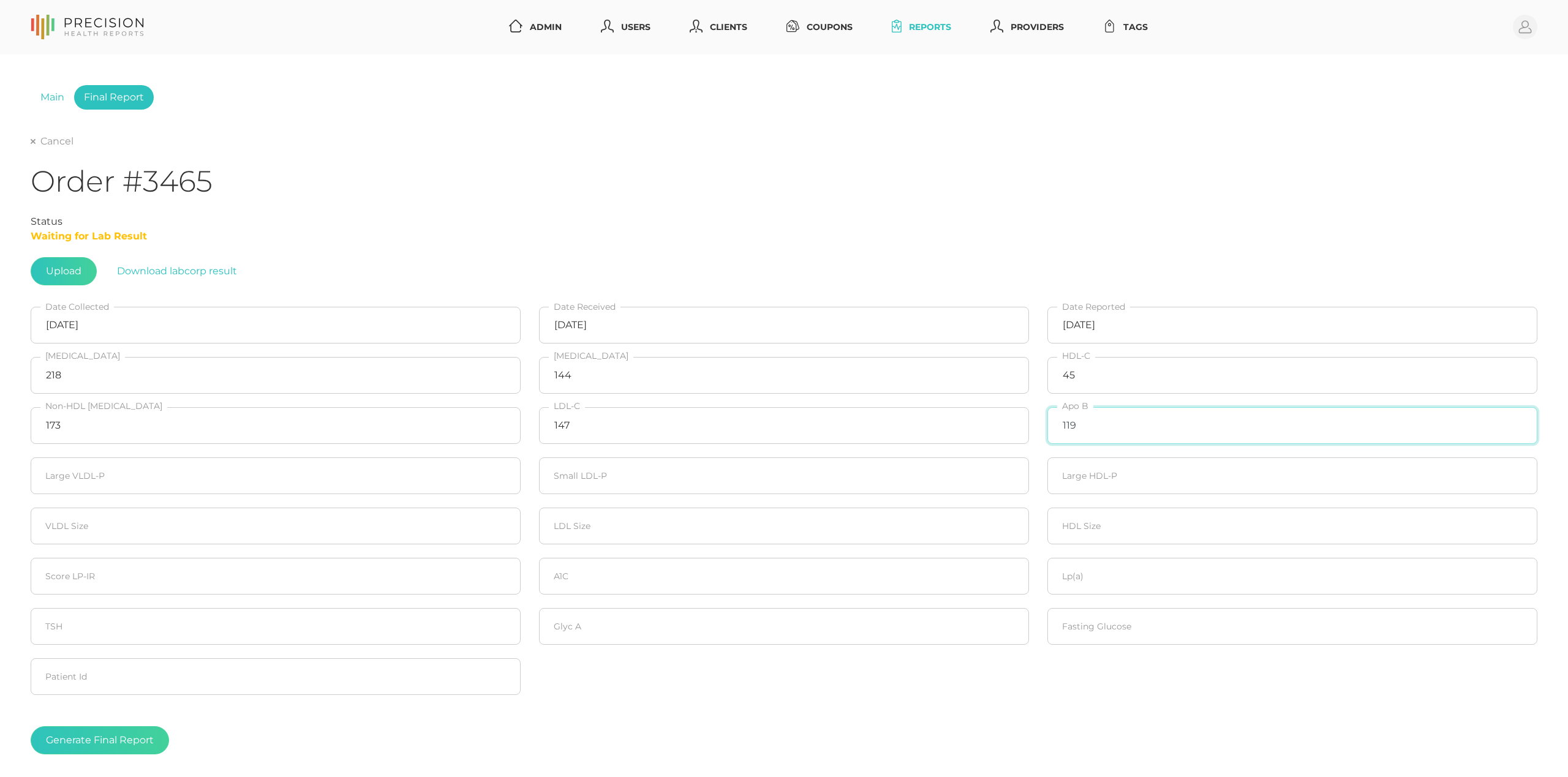
type input "119"
type input "2.2"
type input "868"
type input "1.3"
type input "42.6"
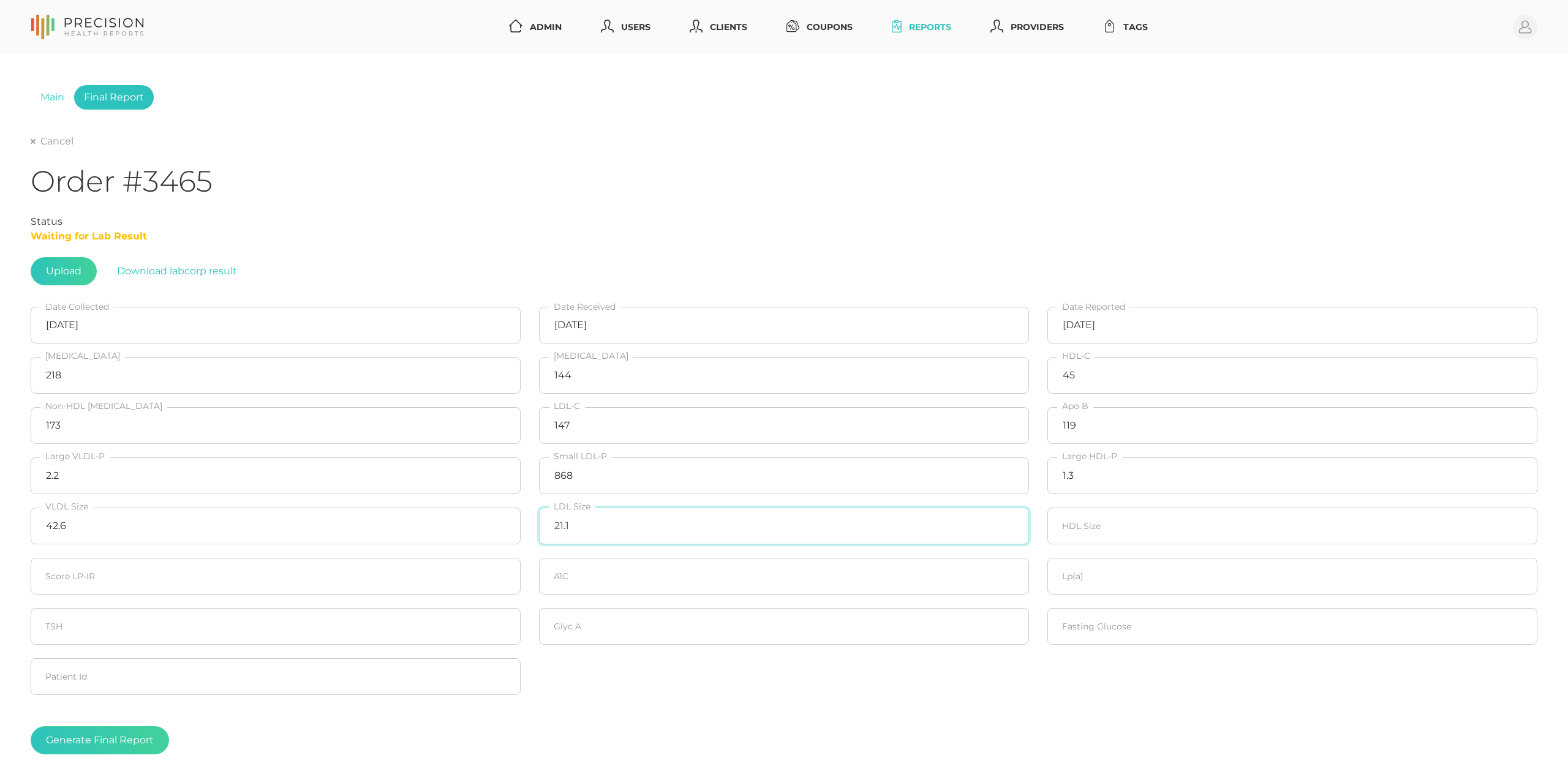
type input "21.1"
type input "8.4"
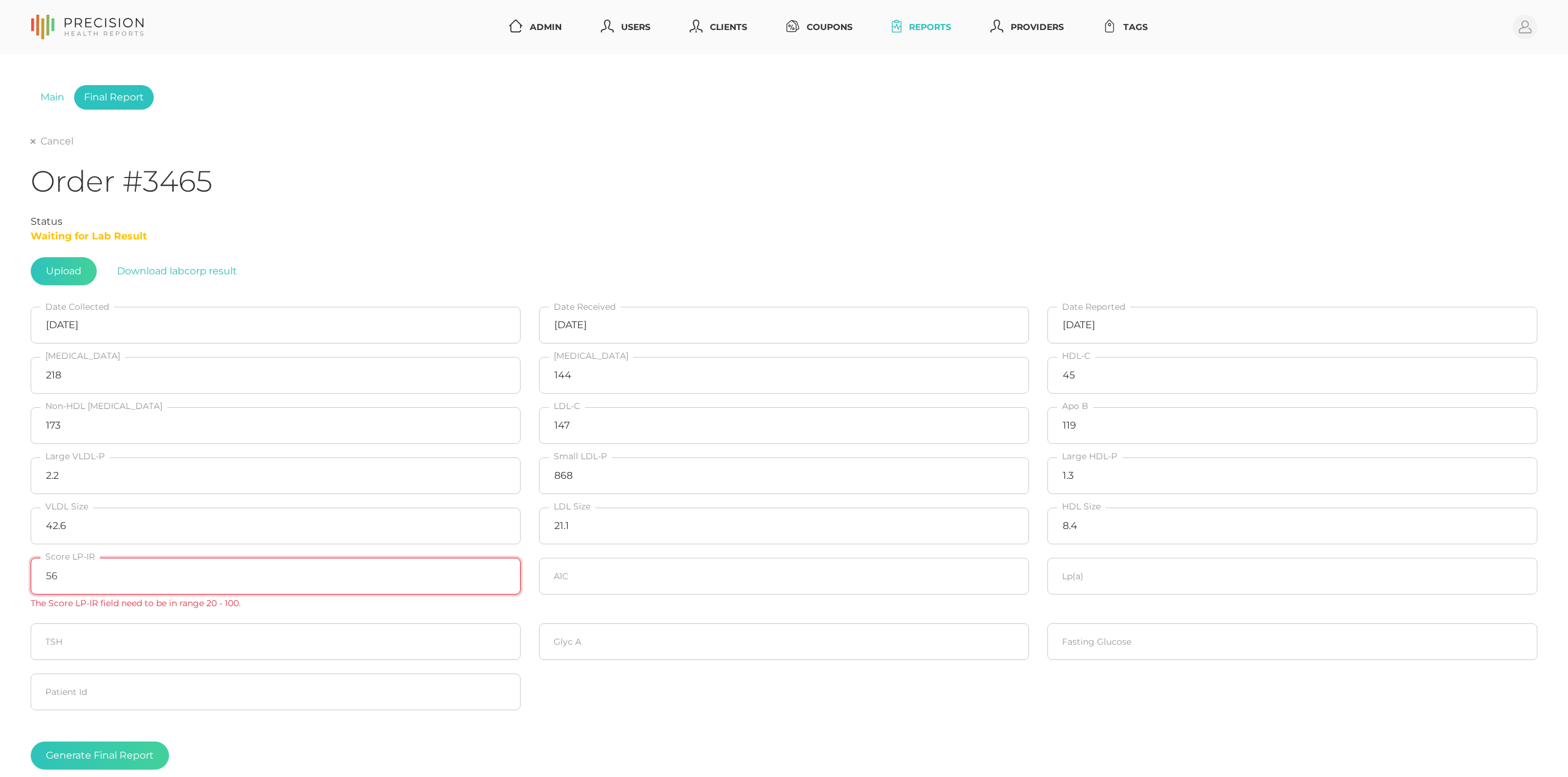
type input "56"
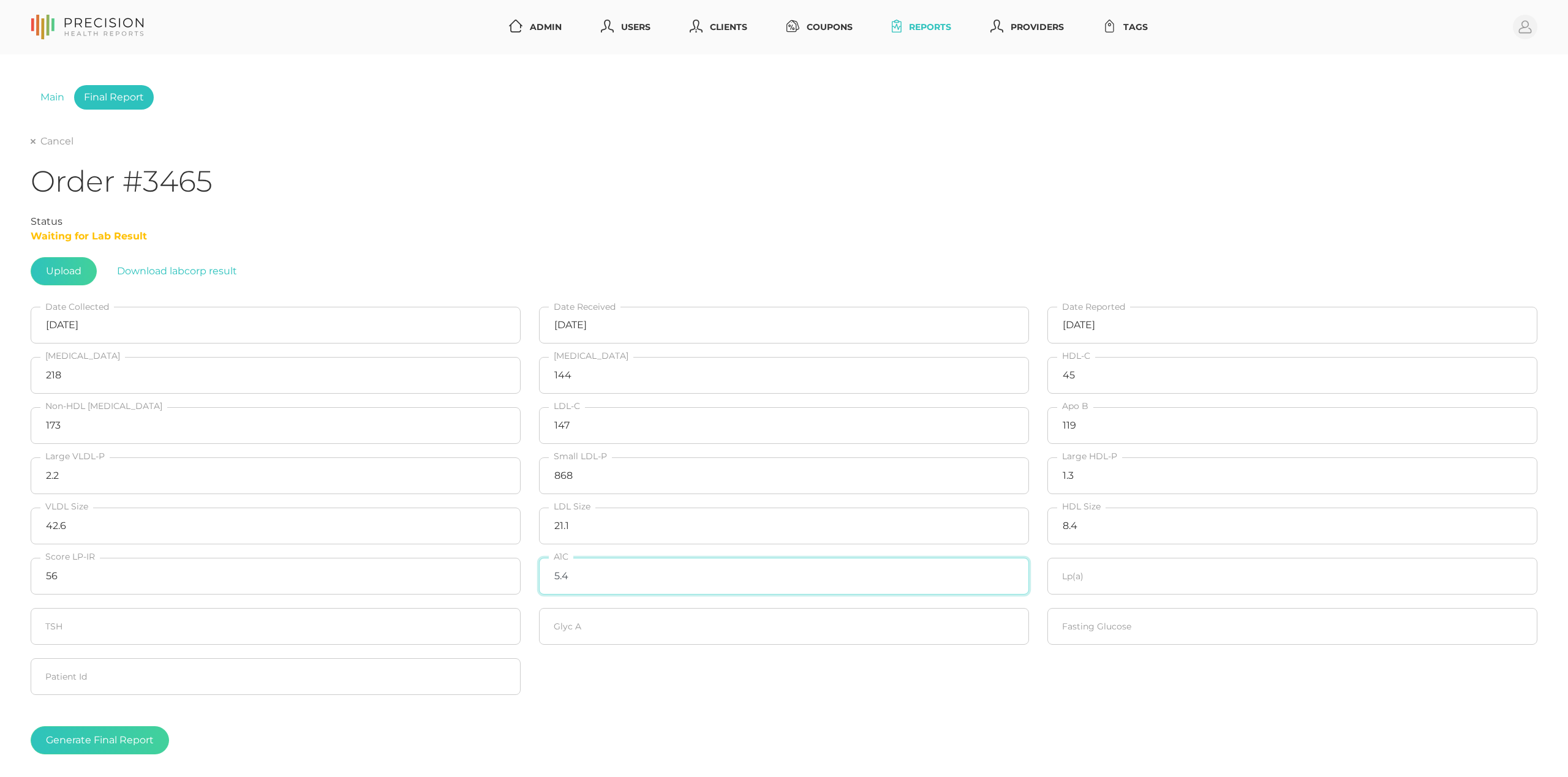
type input "5.4"
type input "8.4"
type input "410"
type input "85"
click at [104, 741] on button "Generate Final Report" at bounding box center [100, 740] width 139 height 28
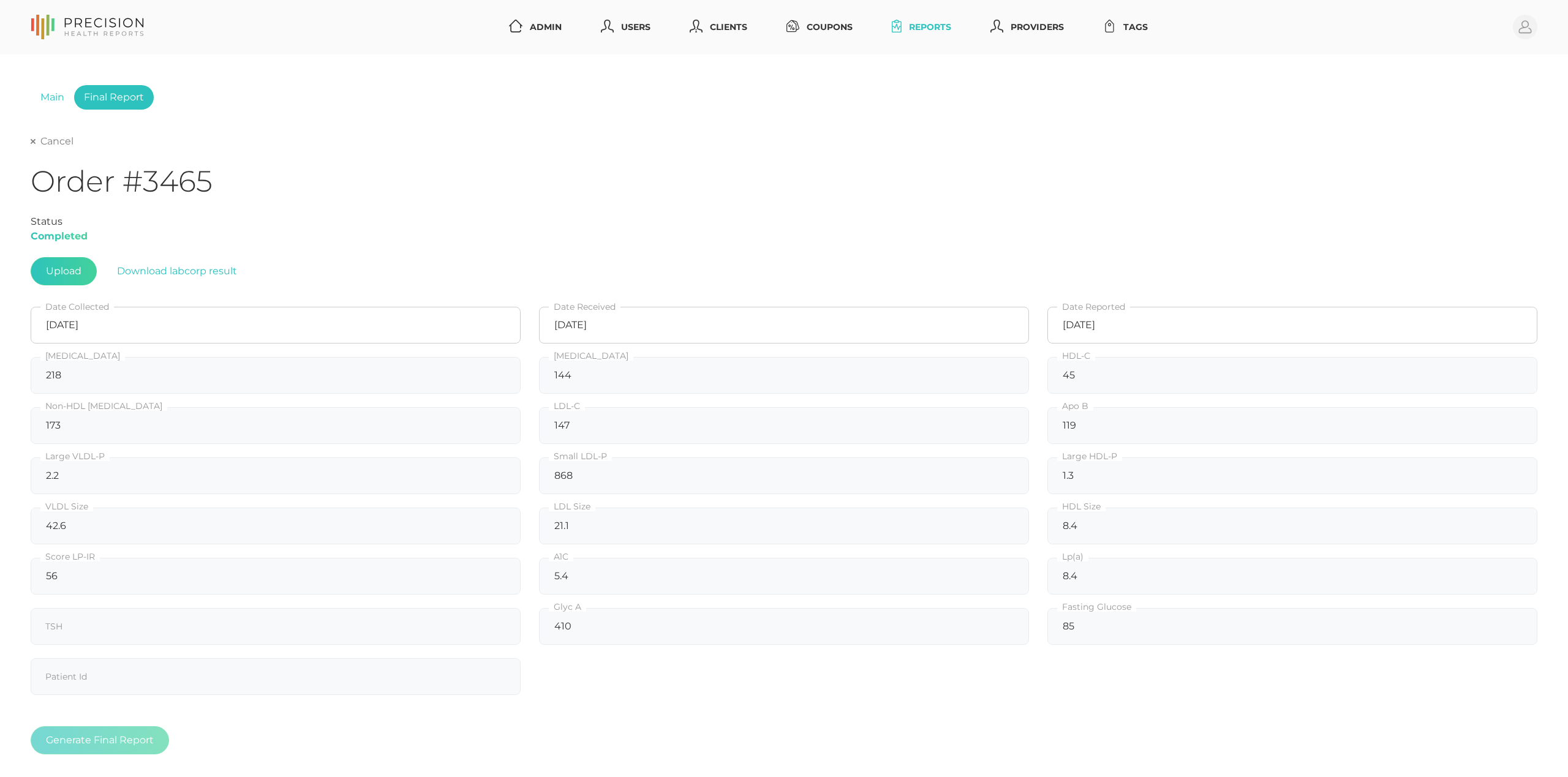
click at [61, 141] on link "Cancel" at bounding box center [52, 141] width 43 height 12
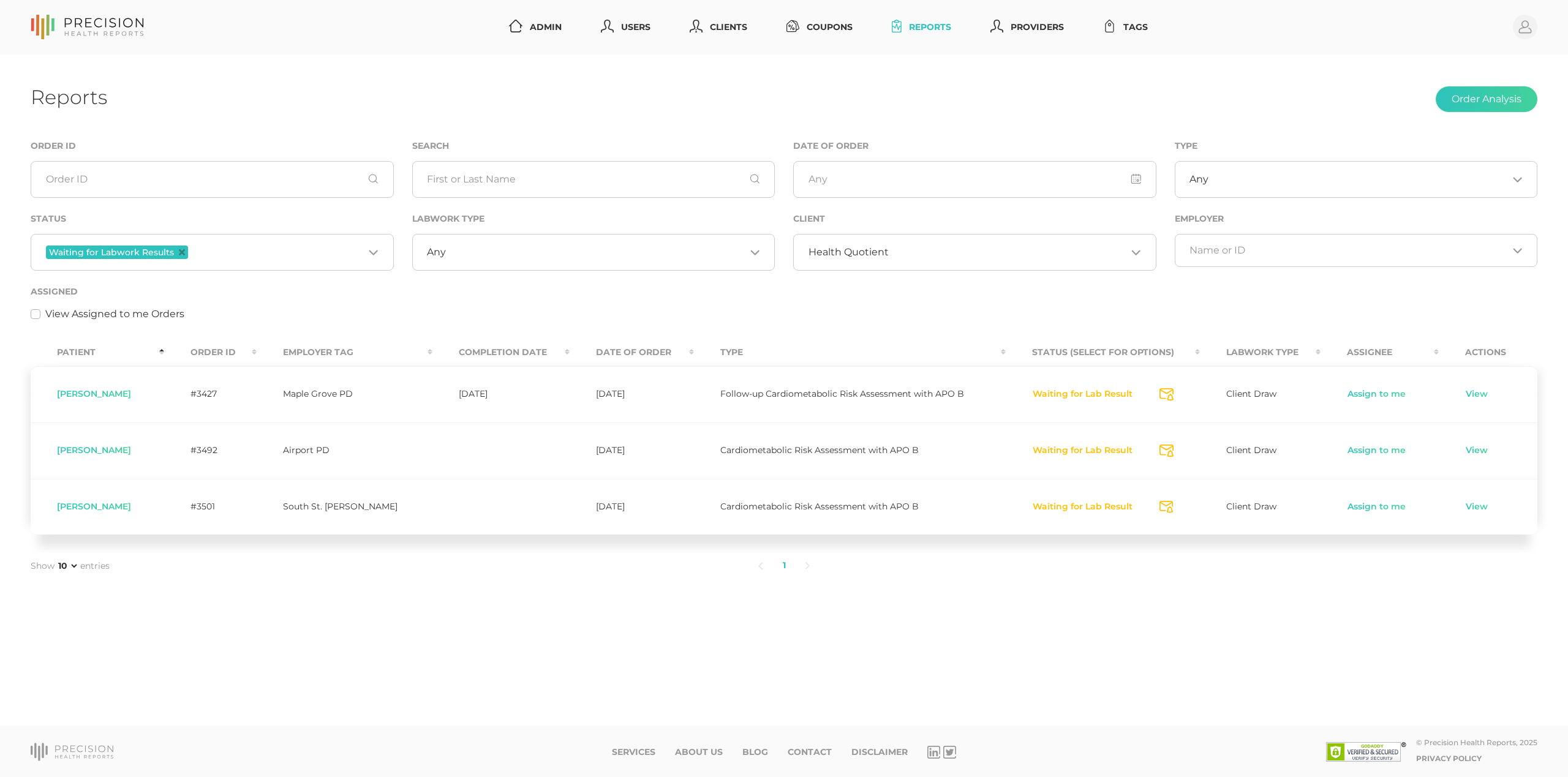
click at [108, 395] on span "[PERSON_NAME]" at bounding box center [94, 394] width 74 height 11
copy span "Sinouthasy"
click at [106, 446] on span "[PERSON_NAME]" at bounding box center [94, 450] width 74 height 11
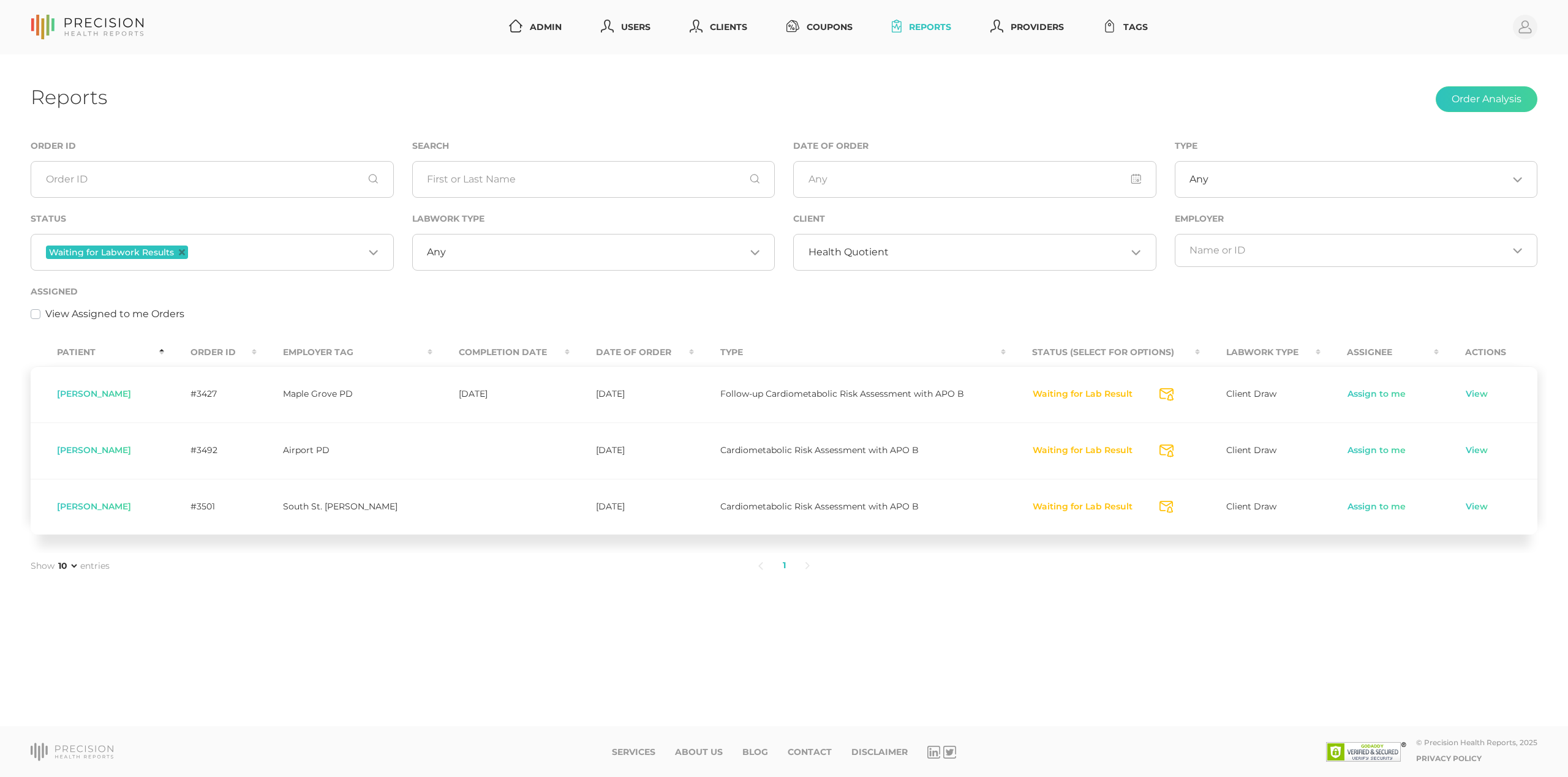
copy span "[PERSON_NAME]"
click at [89, 505] on span "[PERSON_NAME]" at bounding box center [94, 506] width 74 height 11
copy span "[PERSON_NAME]"
click at [179, 250] on icon "Deselect Waiting for Labwork Results" at bounding box center [182, 252] width 6 height 6
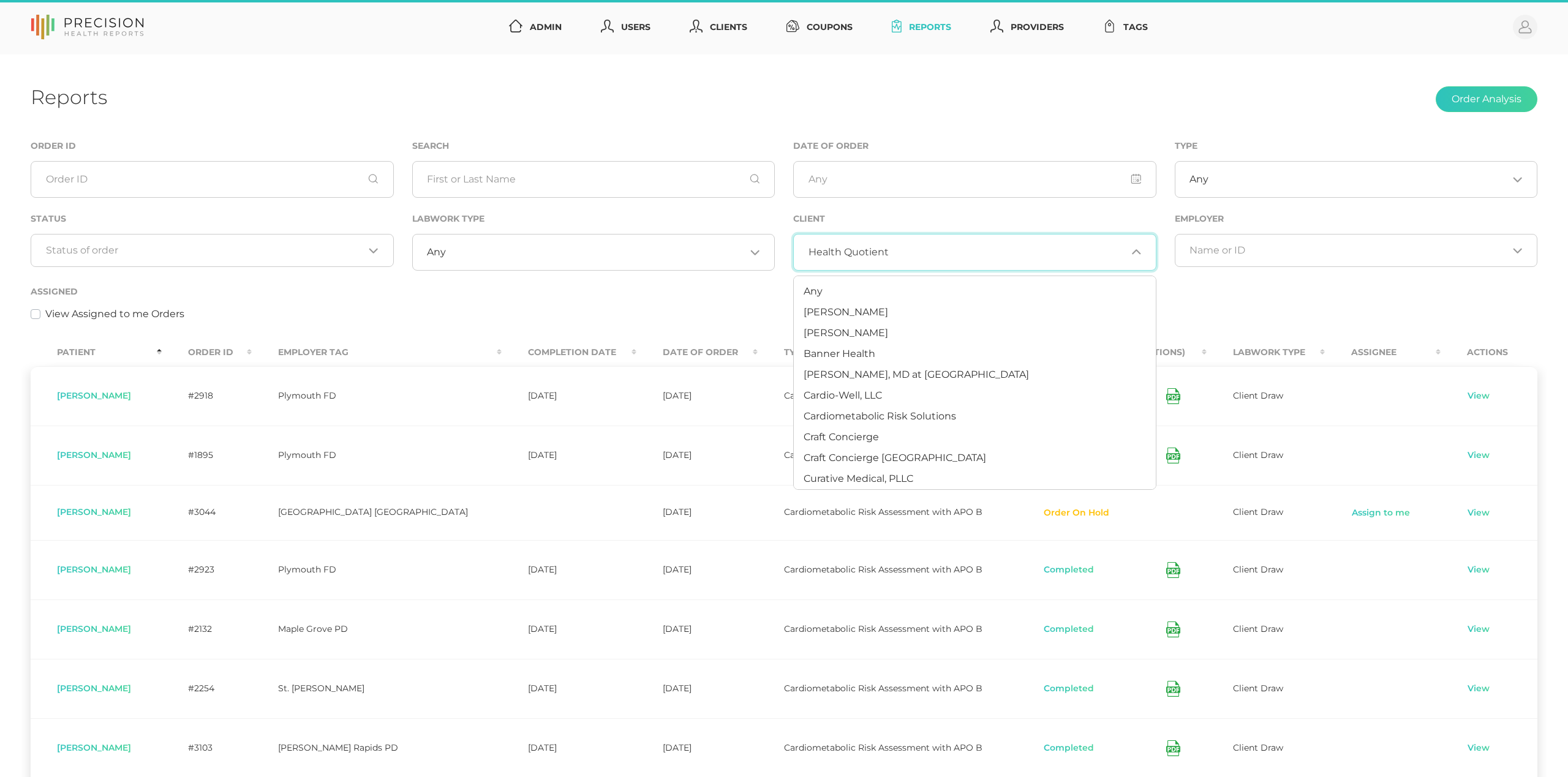
click at [889, 253] on input "Search for option" at bounding box center [1007, 252] width 238 height 12
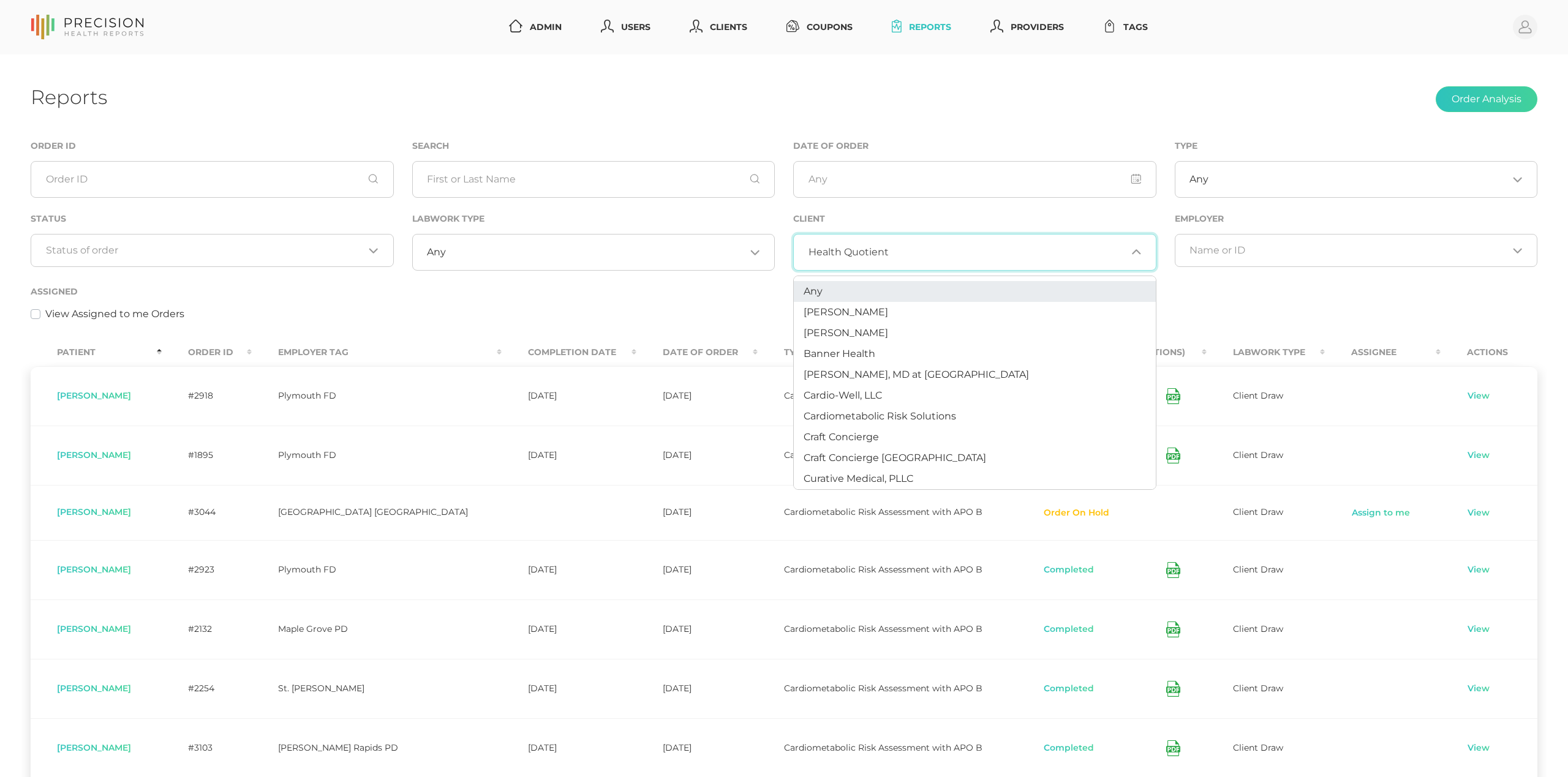
click at [824, 291] on li "Any" at bounding box center [975, 291] width 362 height 21
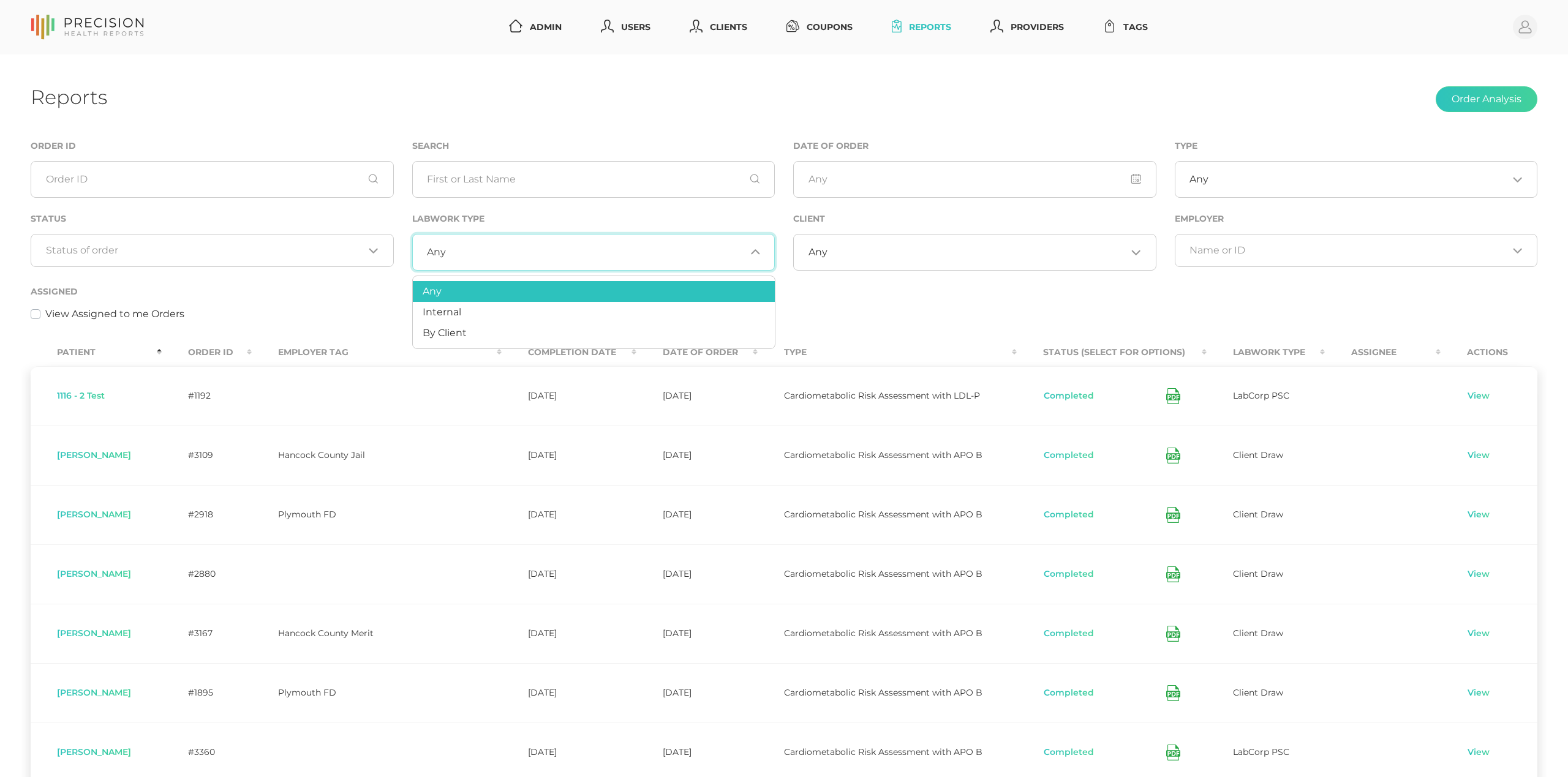
click at [482, 259] on input "Search for option" at bounding box center [596, 252] width 299 height 12
click at [461, 336] on span "By Client" at bounding box center [445, 333] width 44 height 12
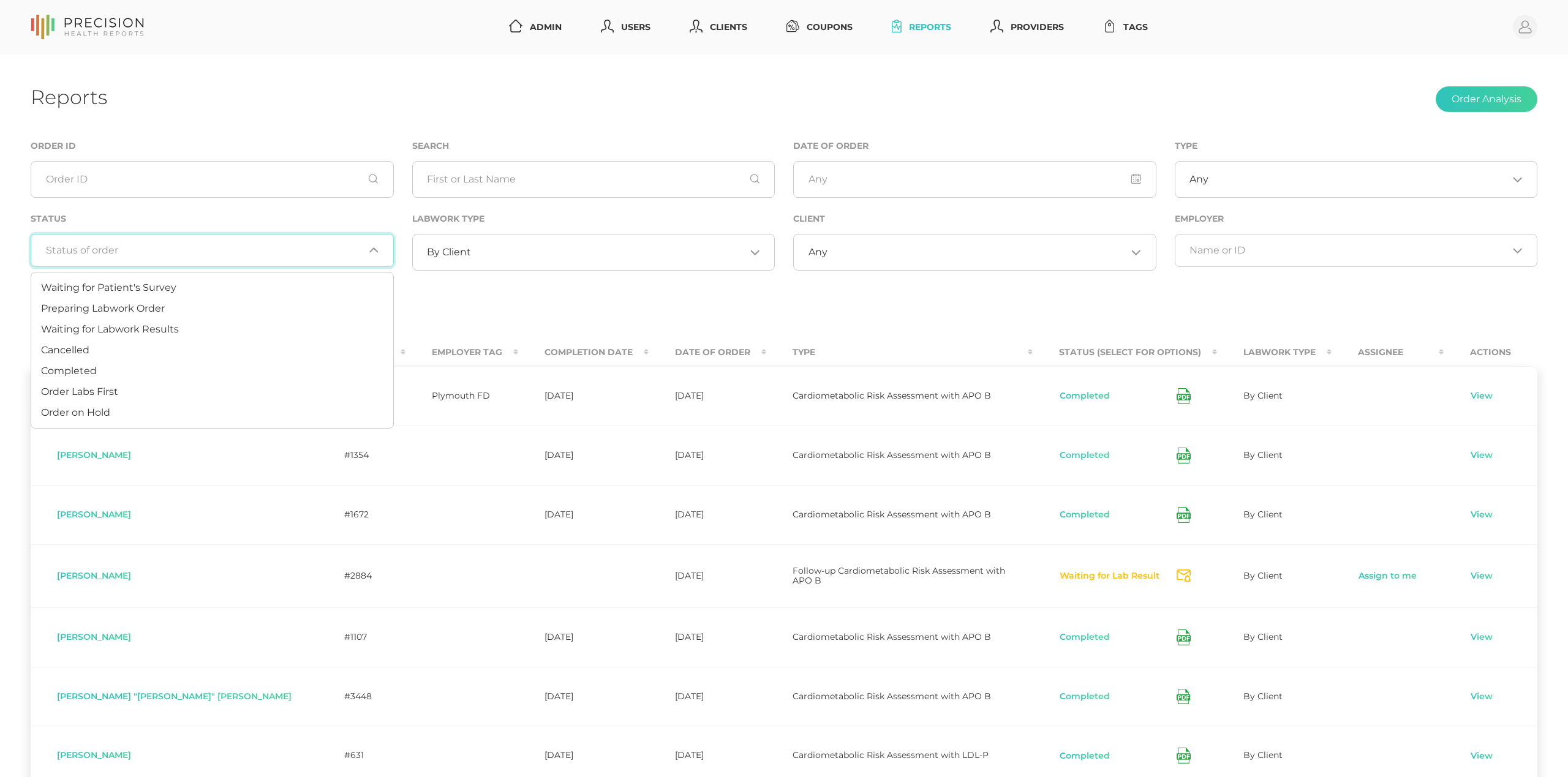
click at [243, 253] on input "Search for option" at bounding box center [205, 250] width 318 height 12
click at [211, 320] on li "Waiting for Labwork Results" at bounding box center [213, 329] width 362 height 21
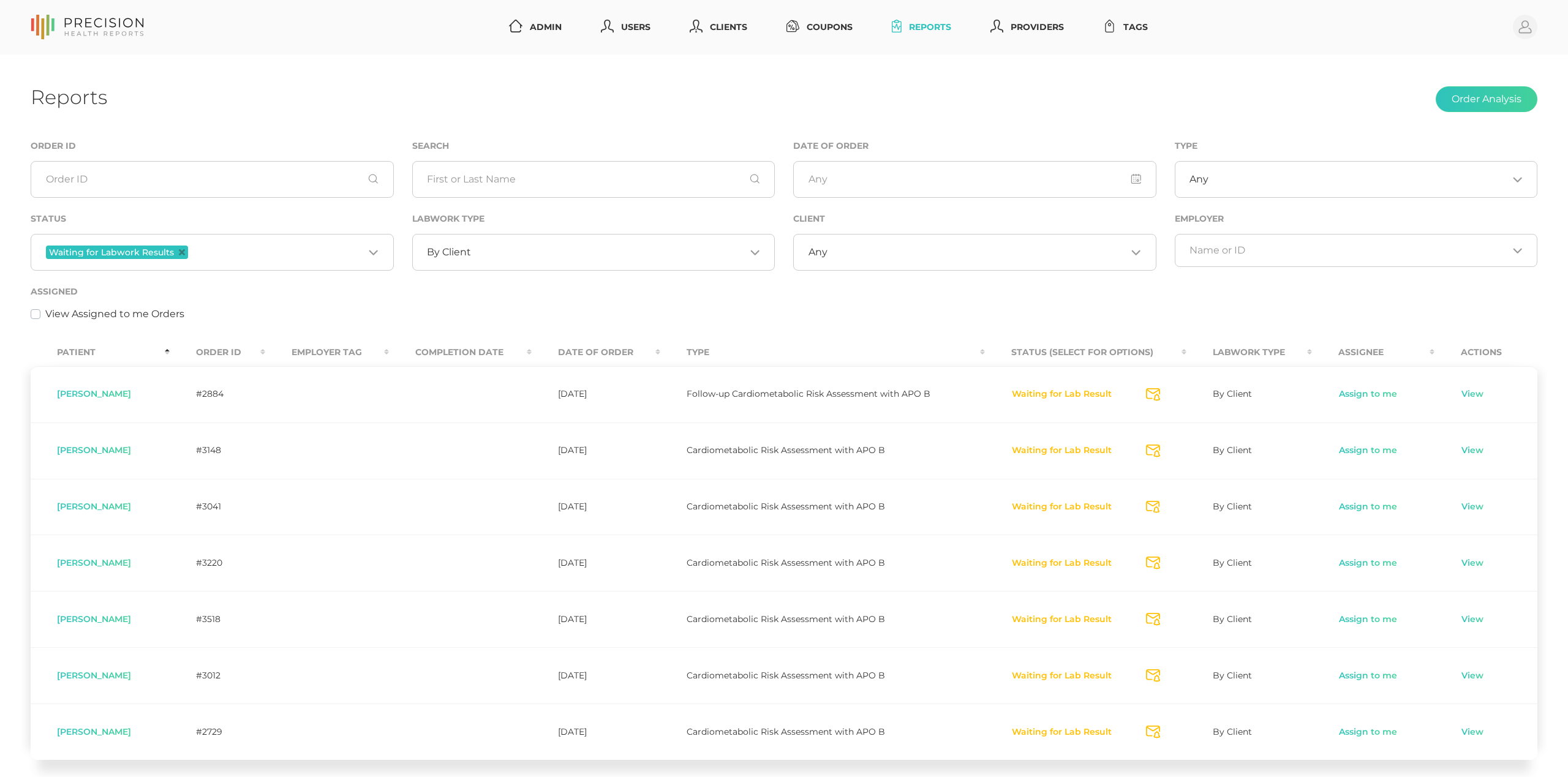
click at [242, 346] on th "Order ID" at bounding box center [218, 352] width 96 height 27
click at [1470, 395] on link "View" at bounding box center [1473, 394] width 23 height 12
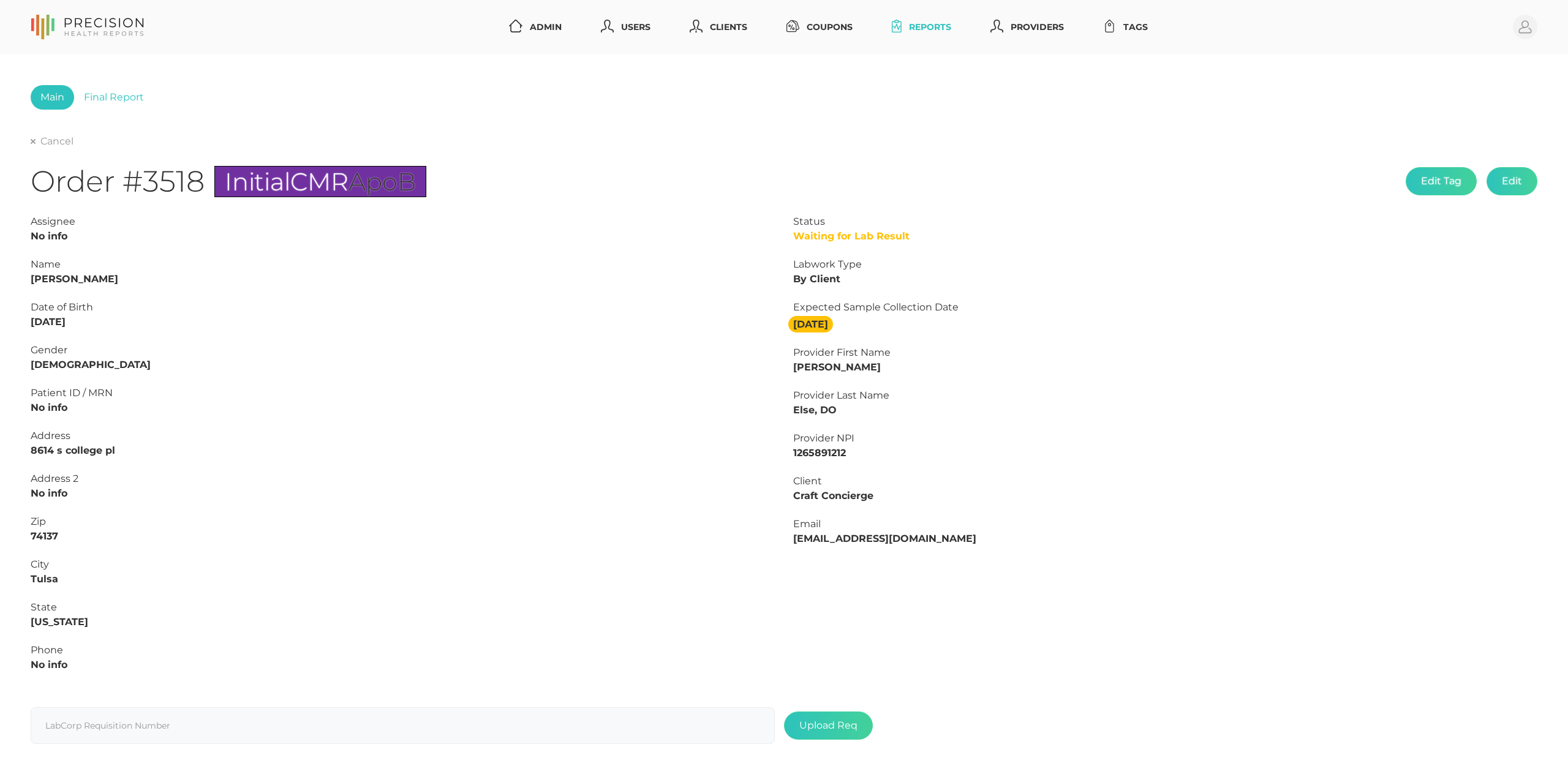
click at [80, 278] on strong "[PERSON_NAME]" at bounding box center [75, 278] width 88 height 12
copy strong "[PERSON_NAME]"
click at [40, 276] on strong "[PERSON_NAME]" at bounding box center [75, 278] width 88 height 12
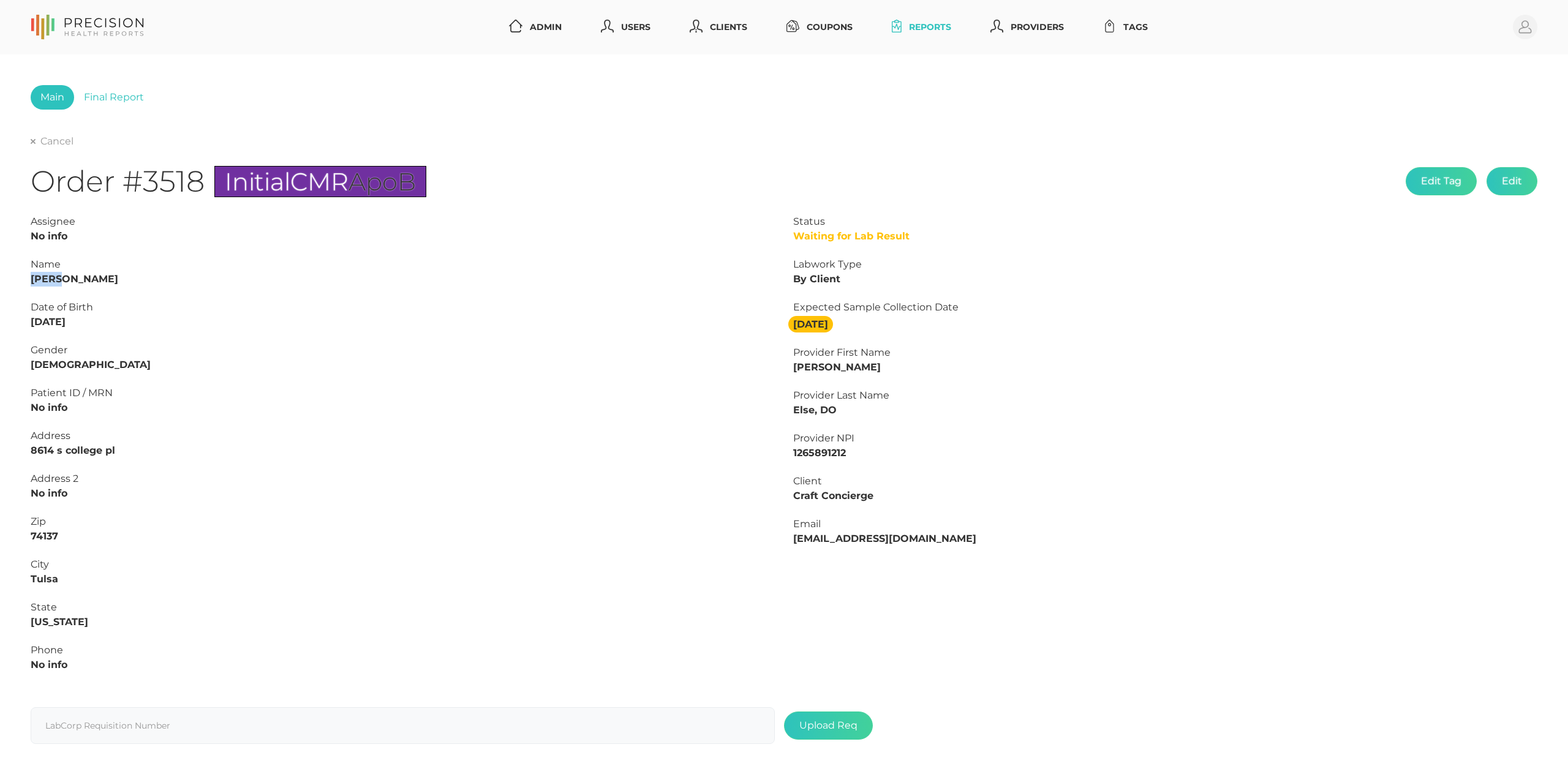
copy strong "Micah"
drag, startPoint x: 89, startPoint y: 321, endPoint x: -1, endPoint y: 319, distance: 90.0
click at [0, 319] on html "Admin Users Clients Coupons Reports Providers Tags Profile Main Final Report Ca…" at bounding box center [784, 416] width 1568 height 831
copy strong "[DATE]"
click at [59, 143] on link "Cancel" at bounding box center [52, 141] width 43 height 12
